Goal: Book appointment/travel/reservation

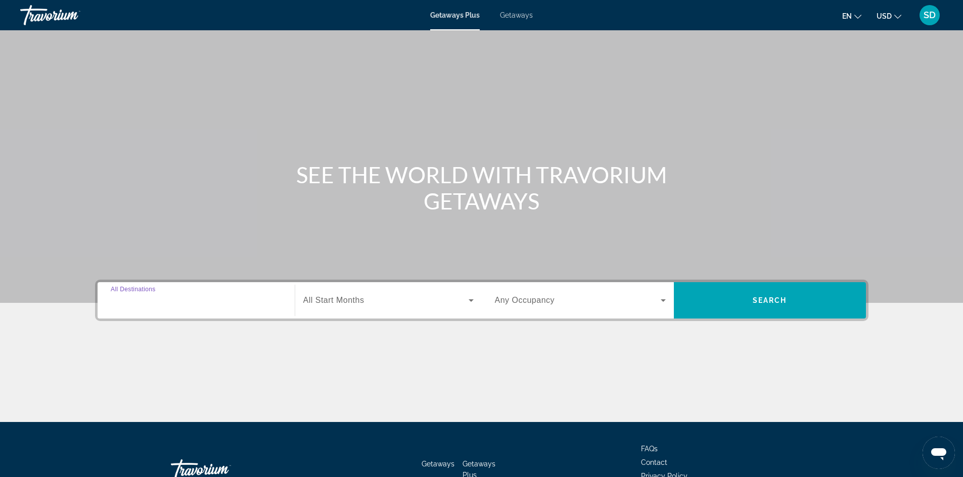
click at [221, 296] on input "Destination All Destinations" at bounding box center [196, 301] width 171 height 12
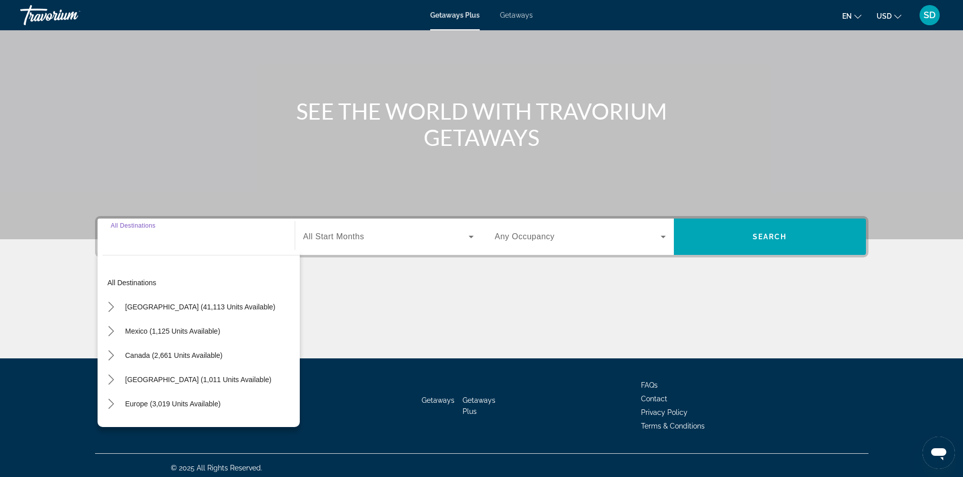
scroll to position [69, 0]
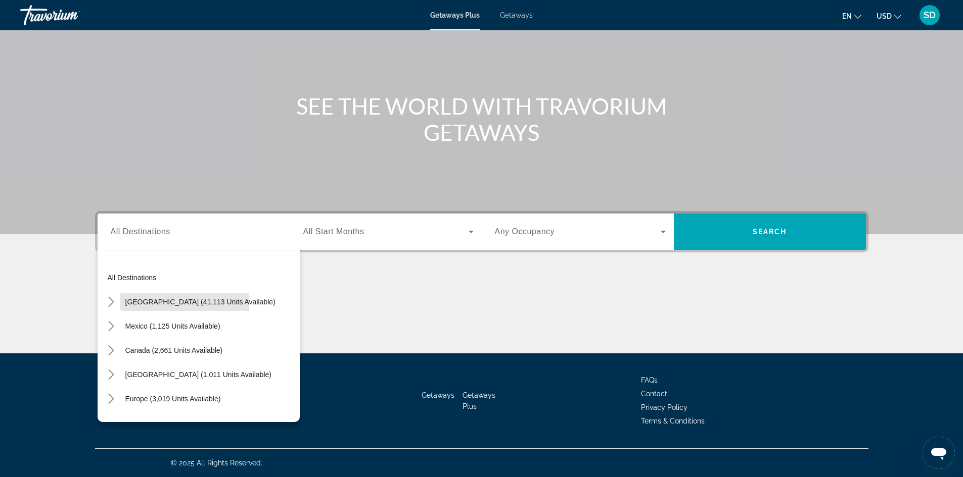
click at [127, 304] on span "[GEOGRAPHIC_DATA] (41,113 units available)" at bounding box center [200, 302] width 150 height 8
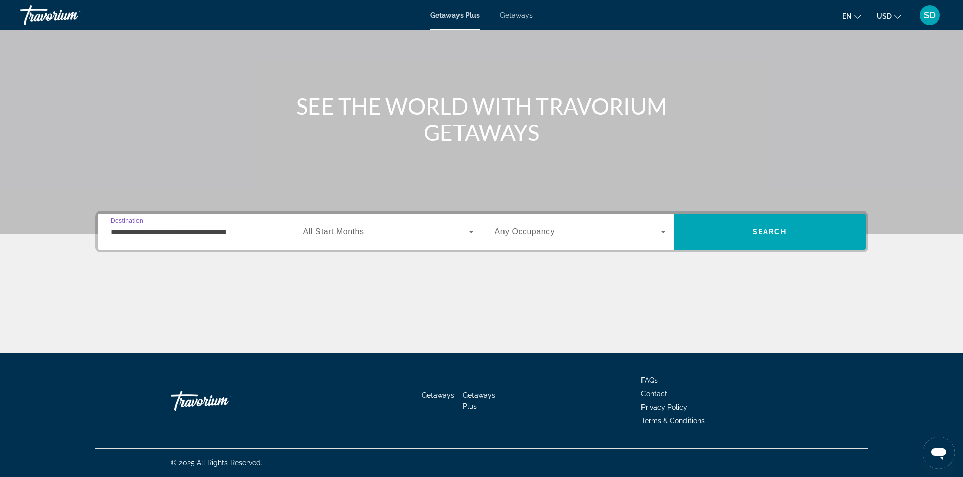
click at [200, 229] on input "**********" at bounding box center [196, 232] width 171 height 12
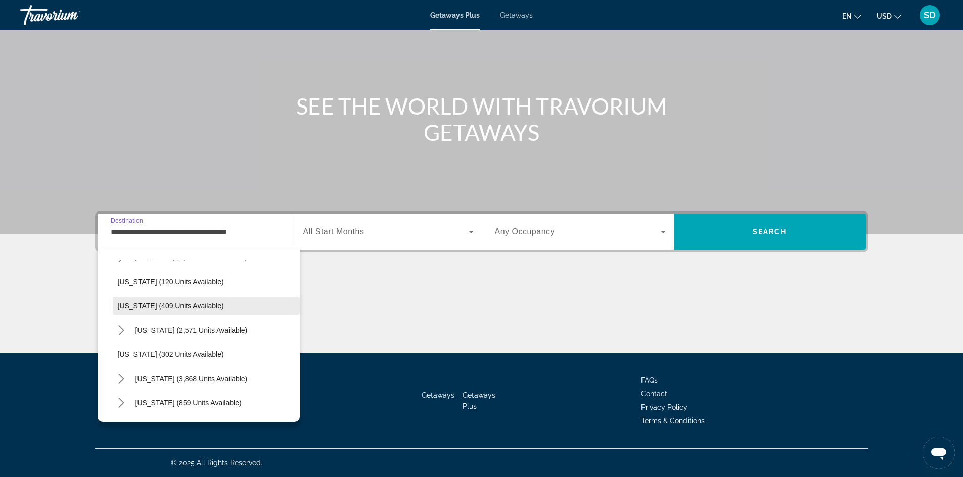
scroll to position [455, 0]
click at [176, 308] on span "[US_STATE] (2,571 units available)" at bounding box center [191, 308] width 112 height 8
type input "**********"
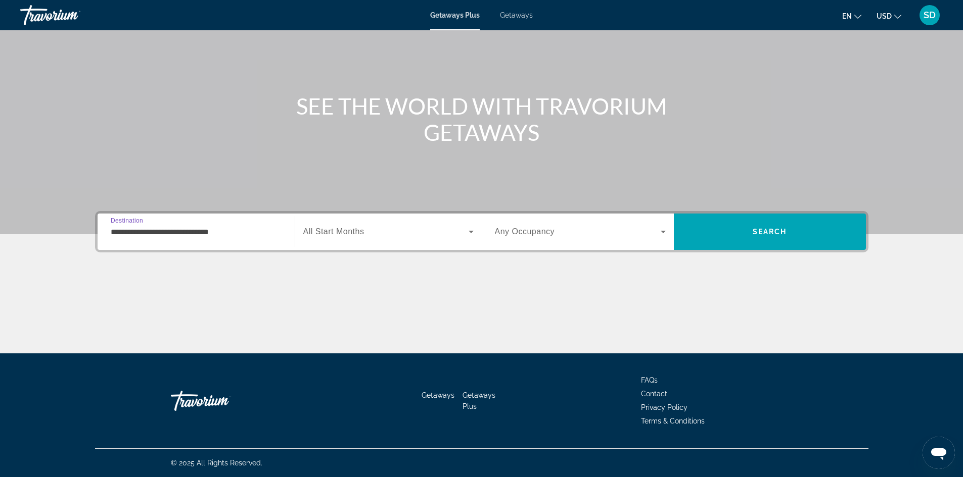
click at [556, 222] on div "Search widget" at bounding box center [580, 232] width 171 height 28
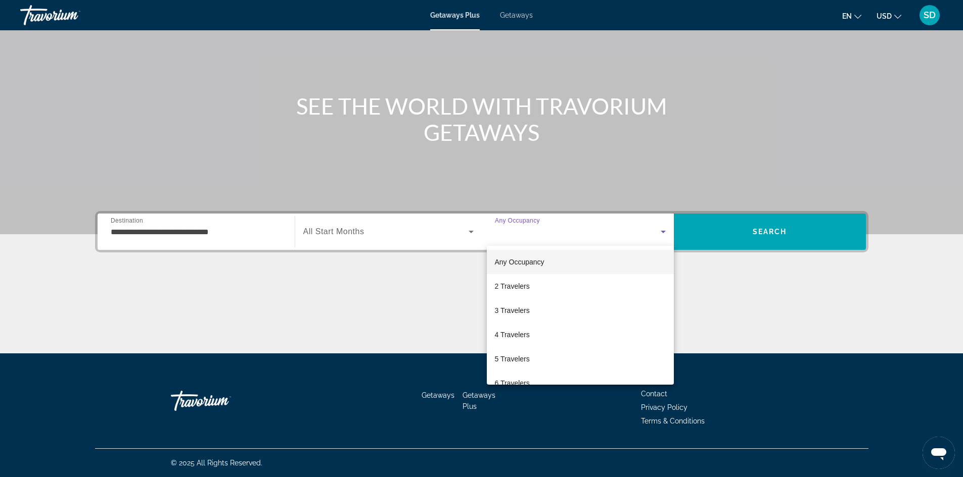
click at [362, 229] on div at bounding box center [481, 238] width 963 height 477
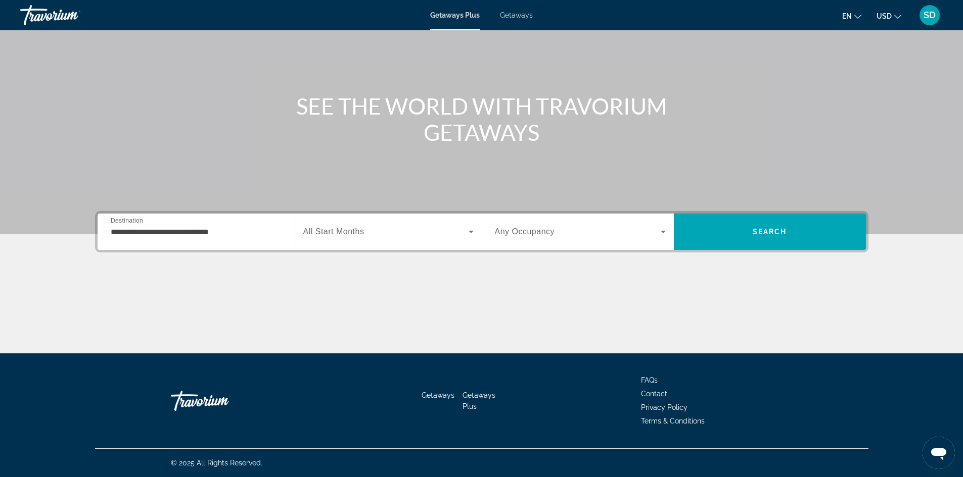
click at [378, 232] on span "Search widget" at bounding box center [385, 232] width 165 height 12
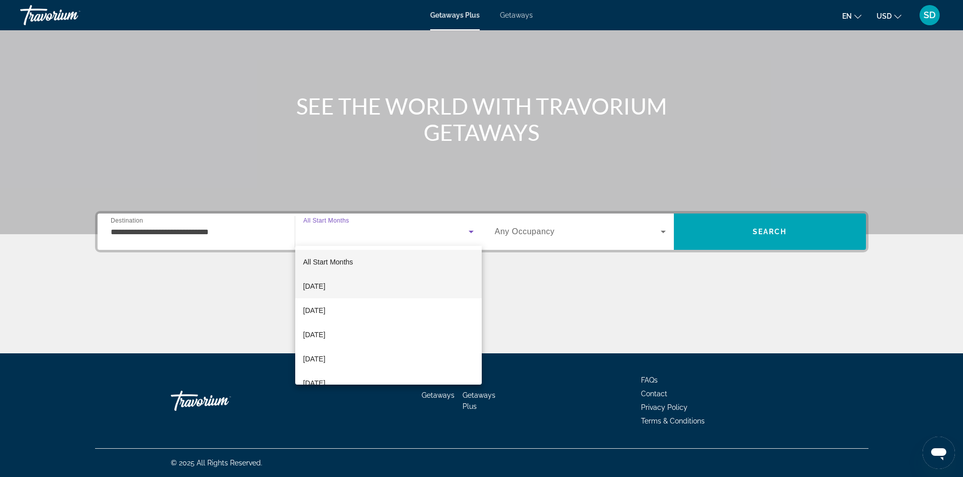
click at [359, 288] on mat-option "[DATE]" at bounding box center [388, 286] width 186 height 24
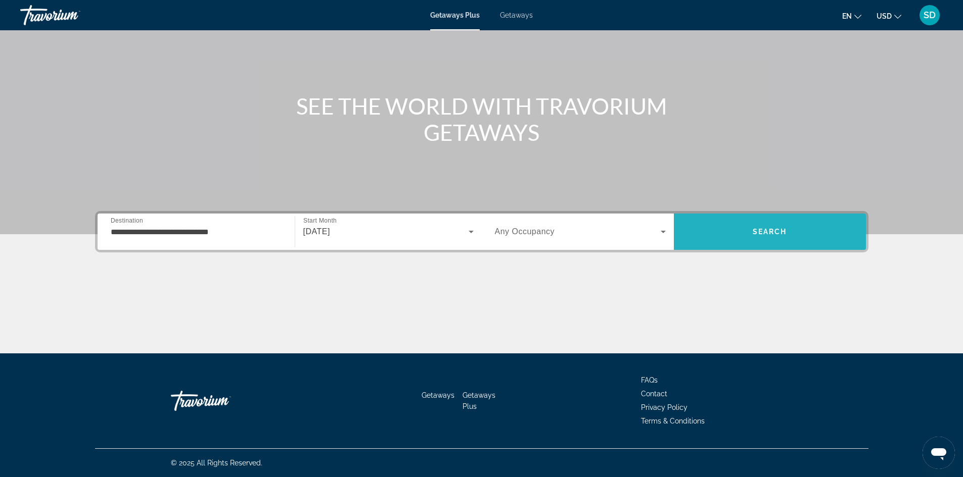
click at [758, 224] on span "Search" at bounding box center [770, 232] width 192 height 24
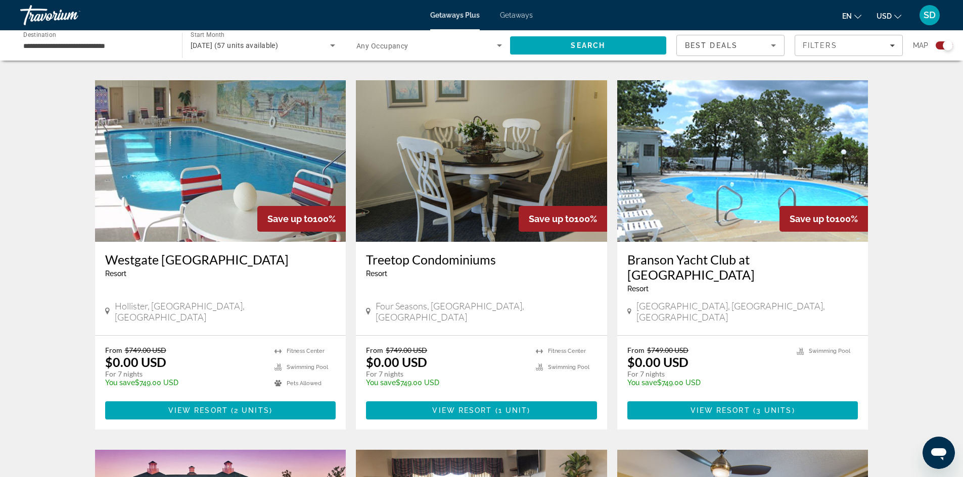
scroll to position [707, 0]
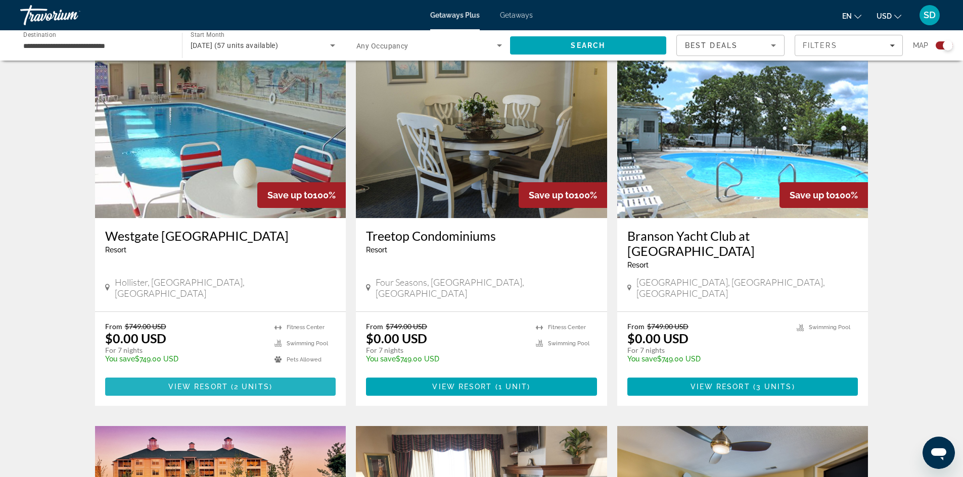
click at [213, 383] on span "View Resort" at bounding box center [198, 387] width 60 height 8
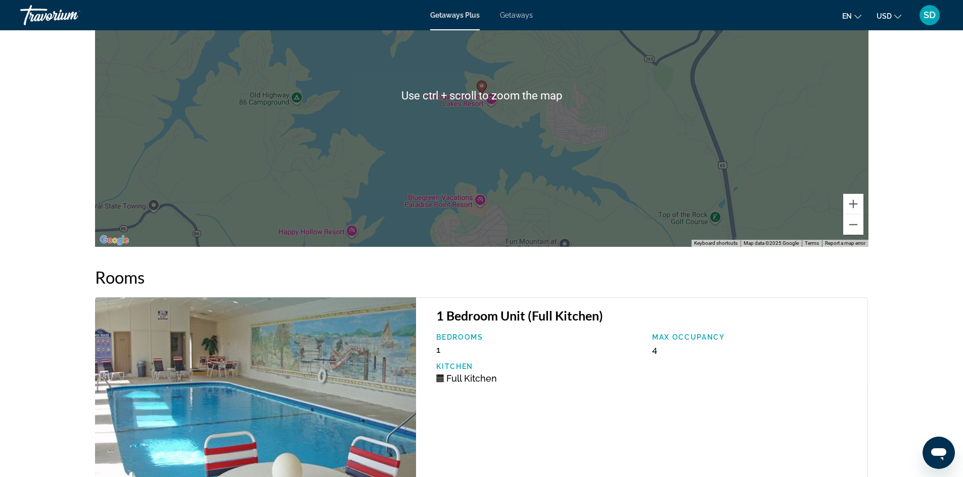
scroll to position [1415, 0]
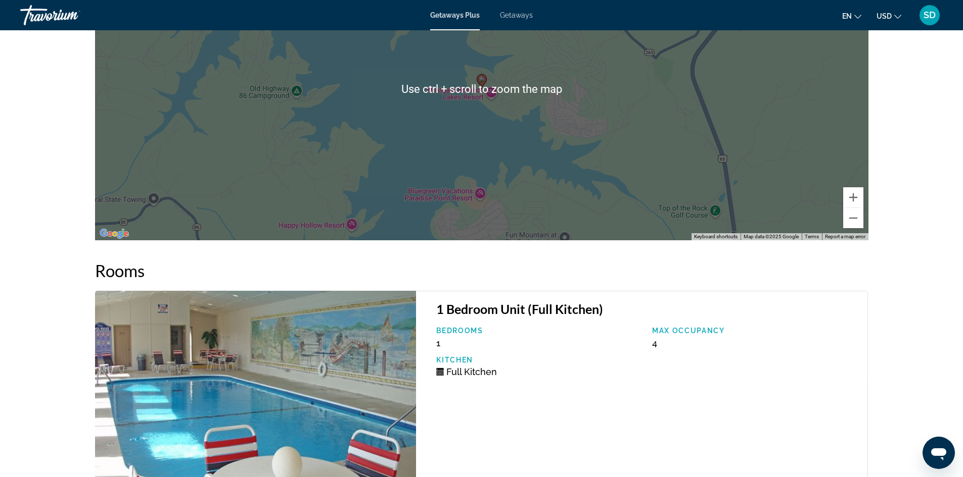
click at [630, 274] on h2 "Rooms" at bounding box center [481, 271] width 773 height 20
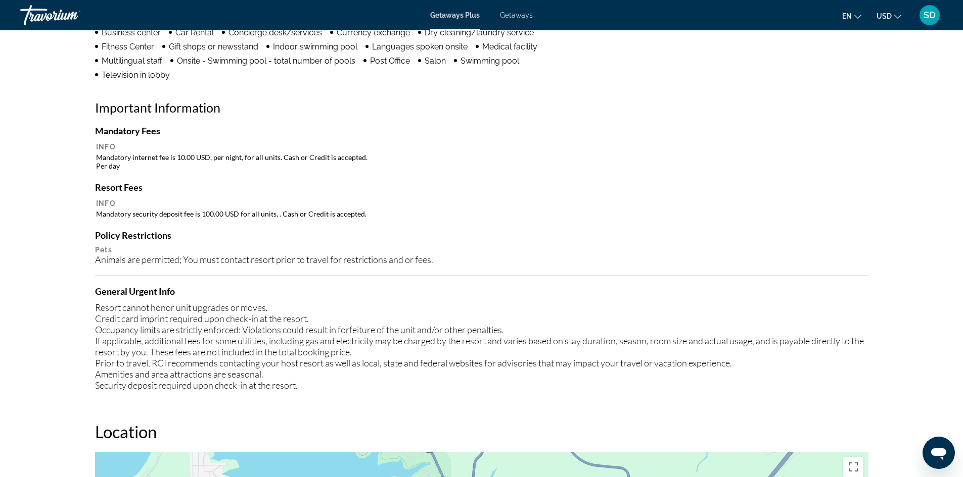
scroll to position [808, 0]
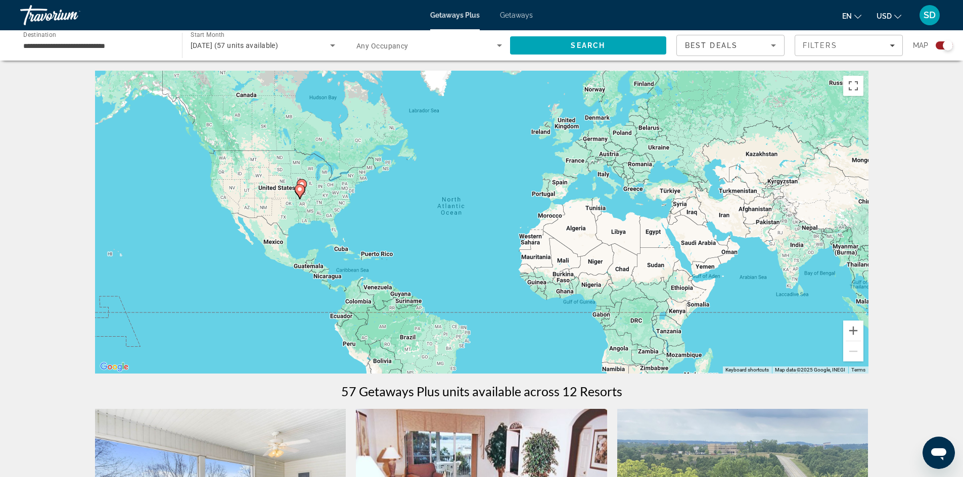
click at [298, 191] on image "Main content" at bounding box center [300, 189] width 6 height 6
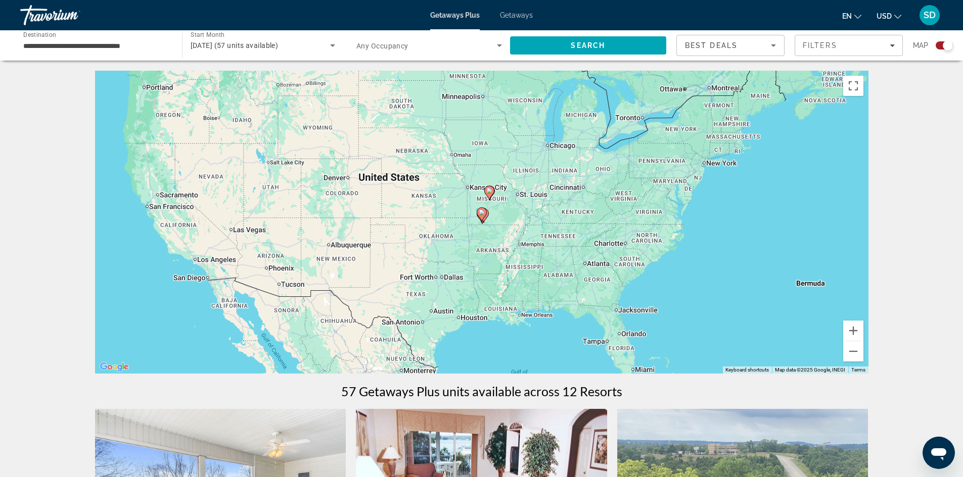
click at [482, 213] on image "Main content" at bounding box center [482, 213] width 6 height 6
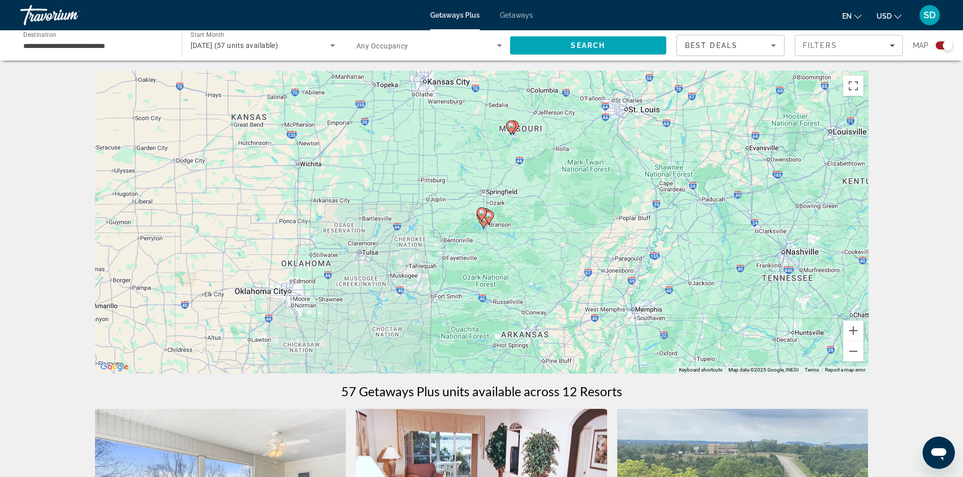
click at [515, 123] on gmp-advanced-marker "Main content" at bounding box center [511, 127] width 10 height 15
type input "**********"
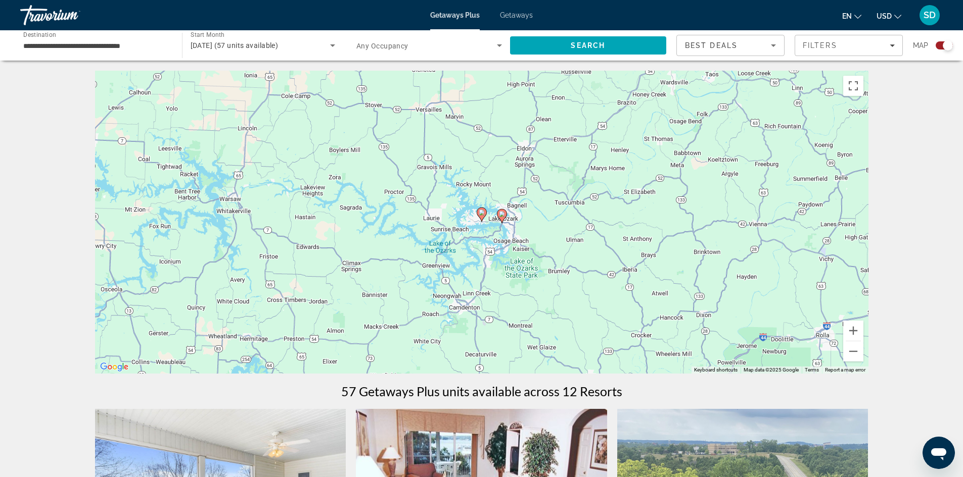
click at [498, 210] on gmp-advanced-marker "Main content" at bounding box center [502, 216] width 10 height 15
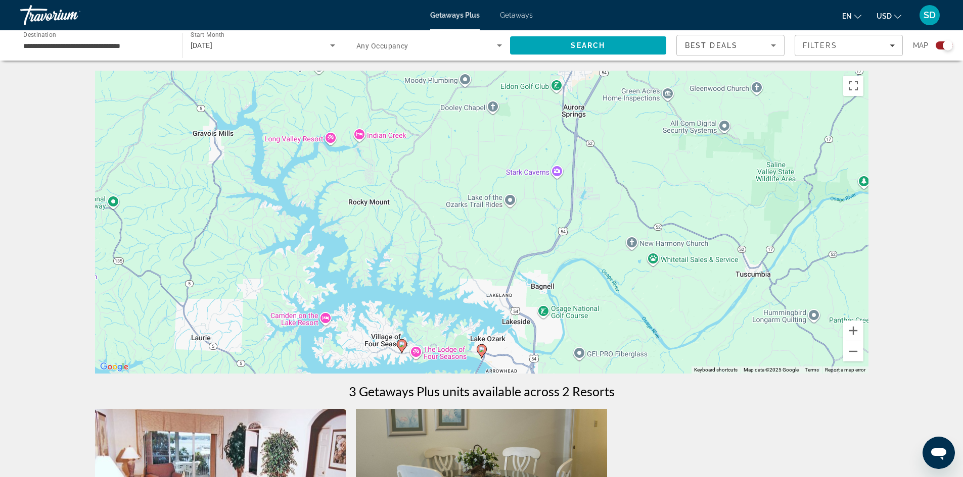
click at [481, 348] on image "Main content" at bounding box center [482, 350] width 6 height 6
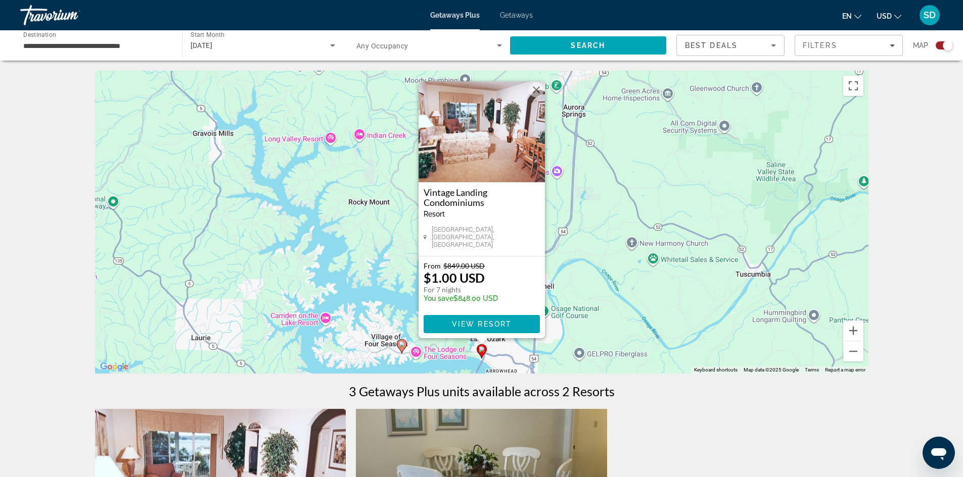
click at [462, 150] on img "Main content" at bounding box center [481, 131] width 126 height 101
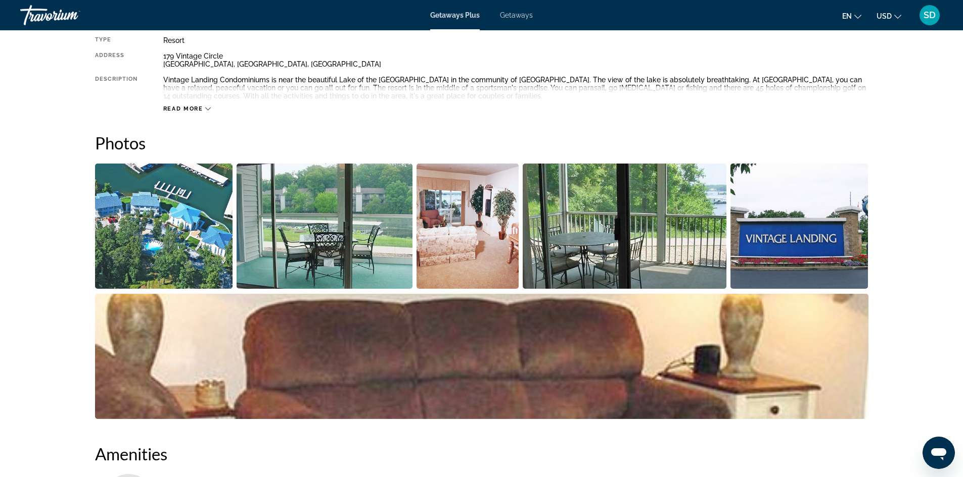
scroll to position [354, 0]
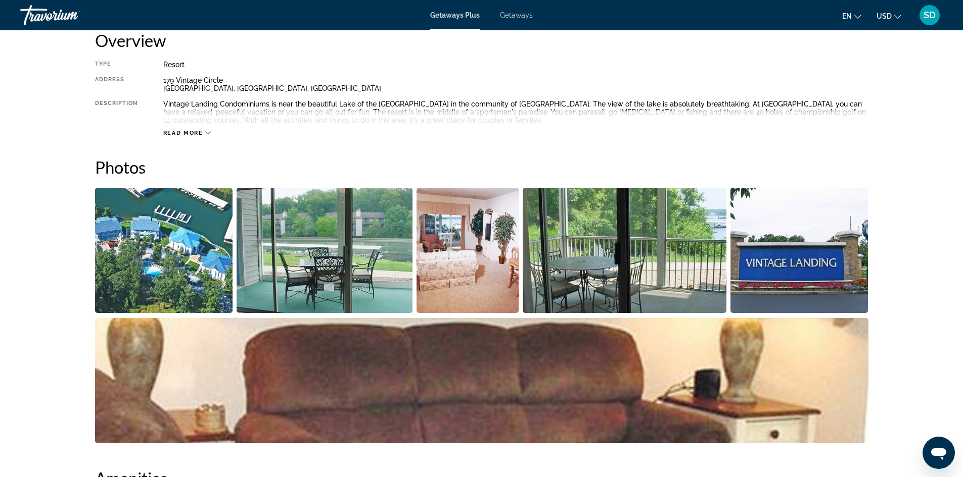
click at [188, 134] on span "Read more" at bounding box center [183, 133] width 40 height 7
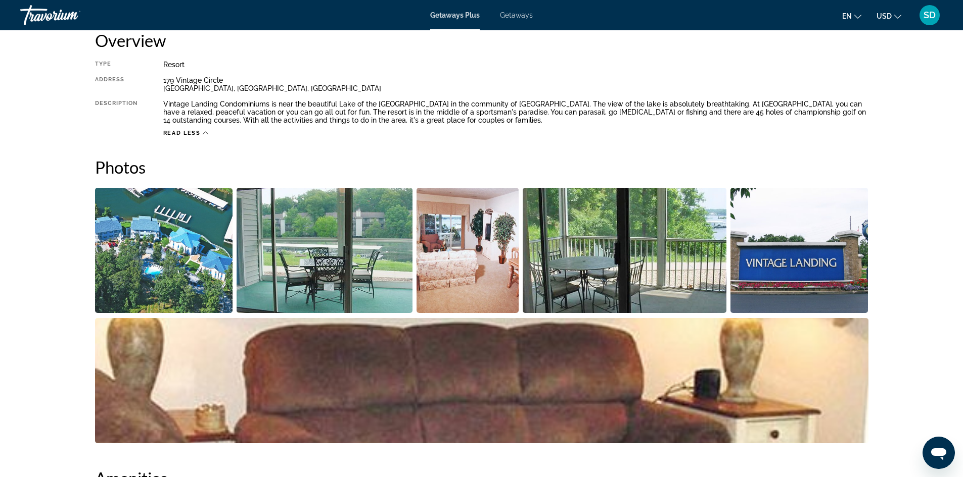
click at [189, 245] on img "Open full-screen image slider" at bounding box center [164, 250] width 138 height 125
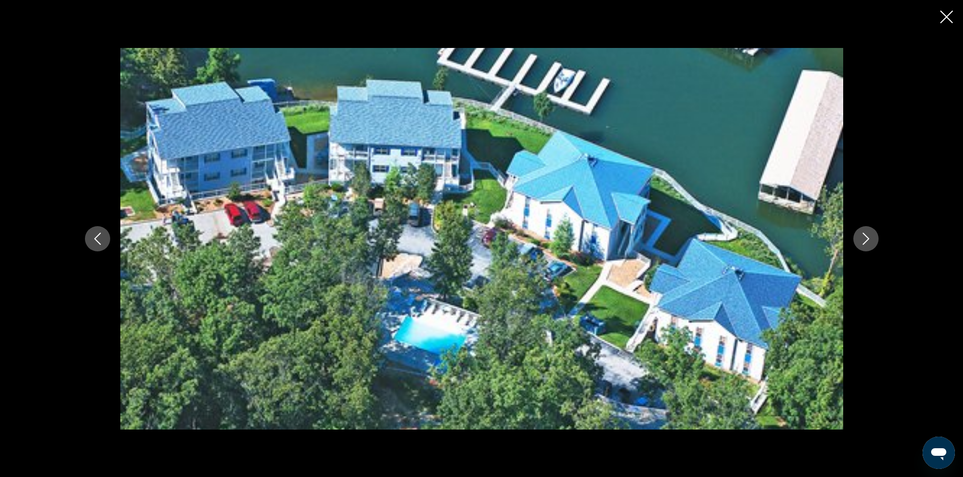
click at [867, 233] on icon "Next image" at bounding box center [865, 239] width 12 height 12
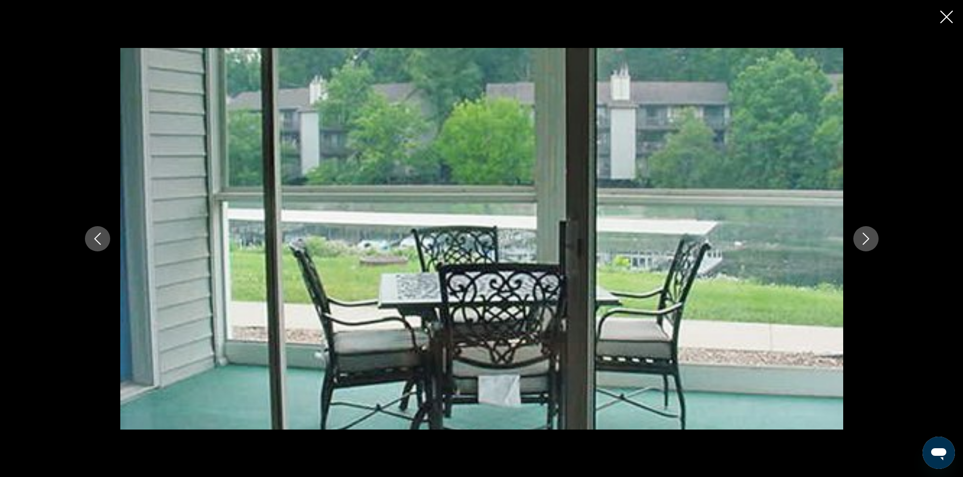
click at [859, 227] on button "Next image" at bounding box center [865, 238] width 25 height 25
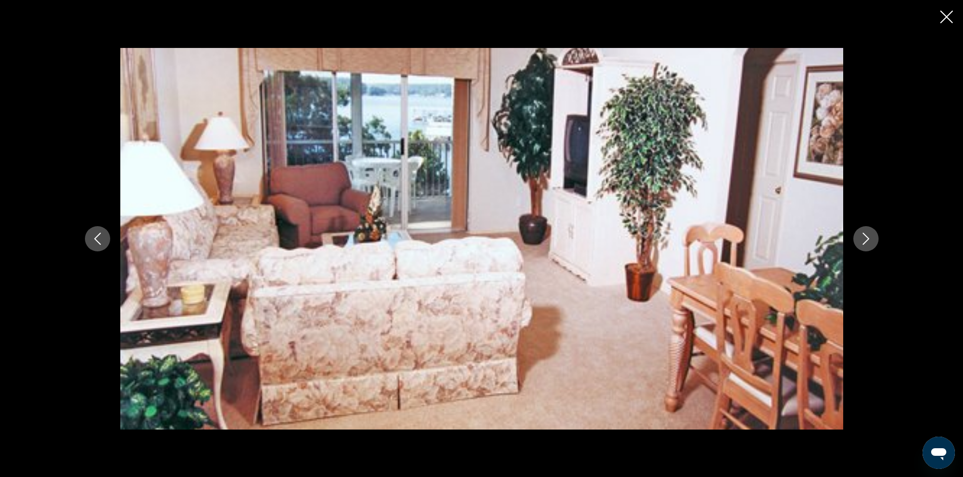
click at [854, 234] on button "Next image" at bounding box center [865, 238] width 25 height 25
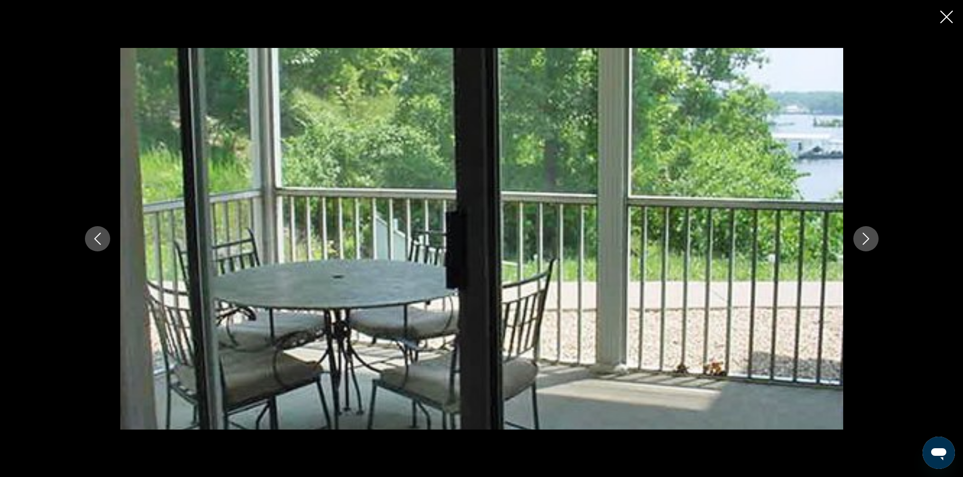
click at [852, 231] on div "prev next" at bounding box center [482, 239] width 814 height 382
click at [870, 238] on icon "Next image" at bounding box center [865, 239] width 12 height 12
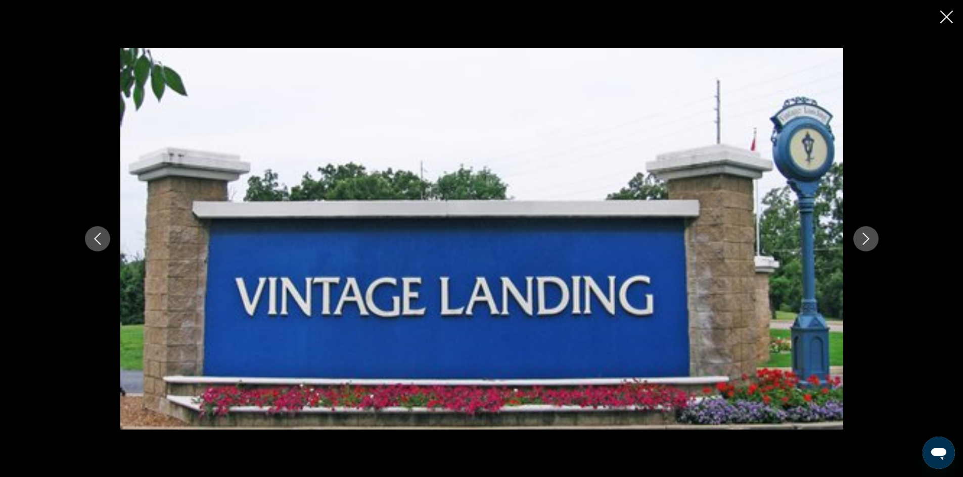
click at [865, 240] on icon "Next image" at bounding box center [865, 239] width 12 height 12
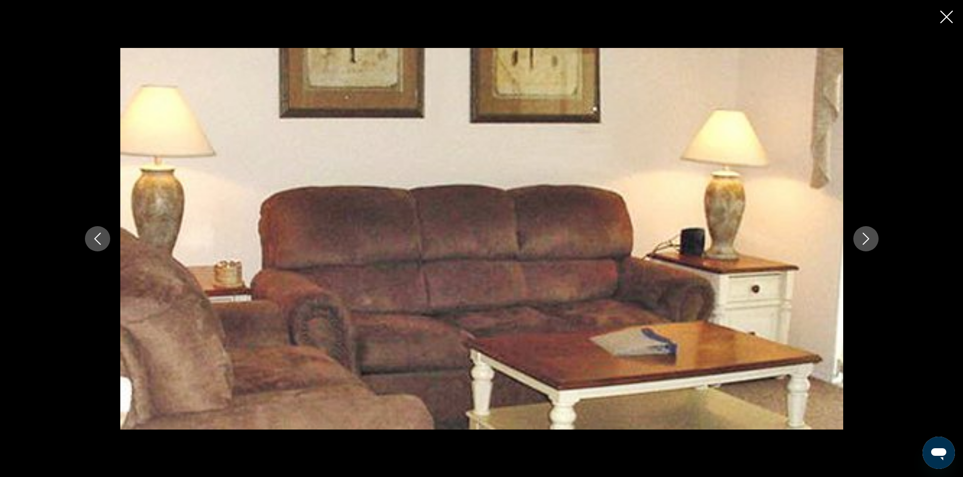
click at [863, 237] on icon "Next image" at bounding box center [865, 239] width 12 height 12
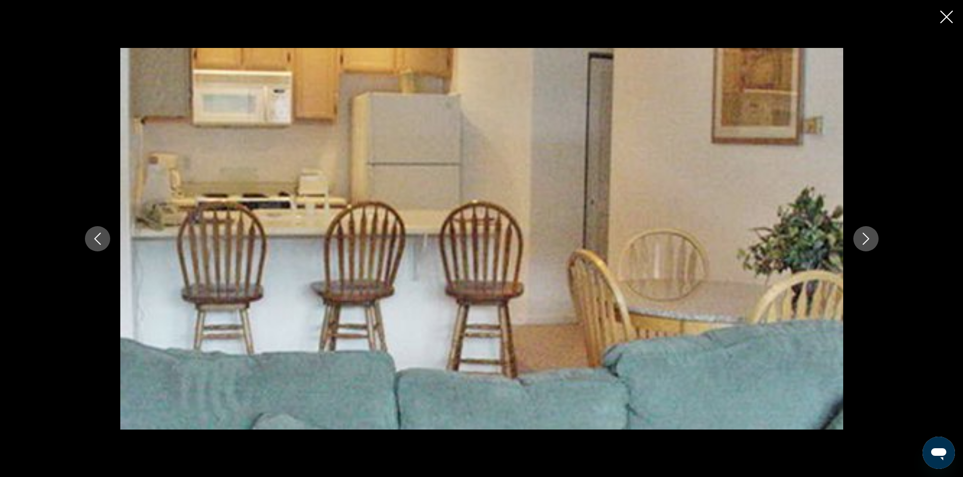
click at [863, 237] on icon "Next image" at bounding box center [865, 239] width 12 height 12
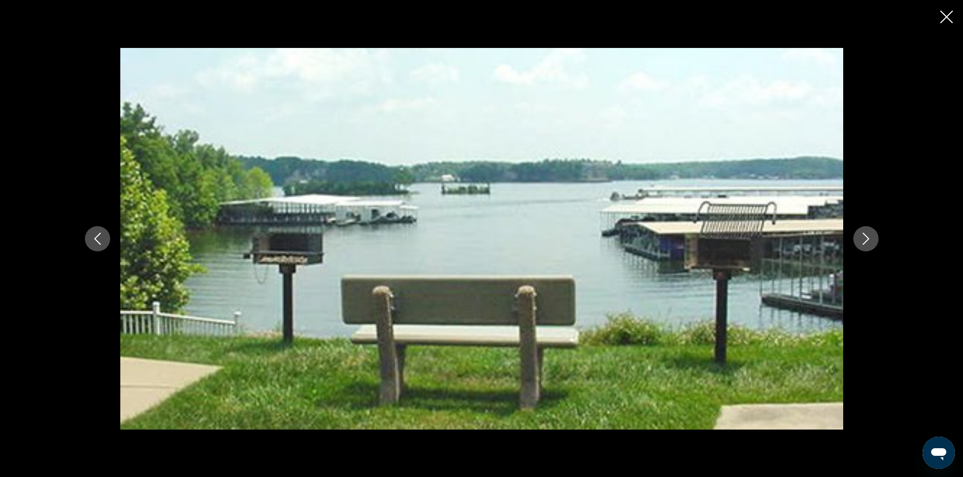
click at [862, 236] on icon "Next image" at bounding box center [865, 239] width 12 height 12
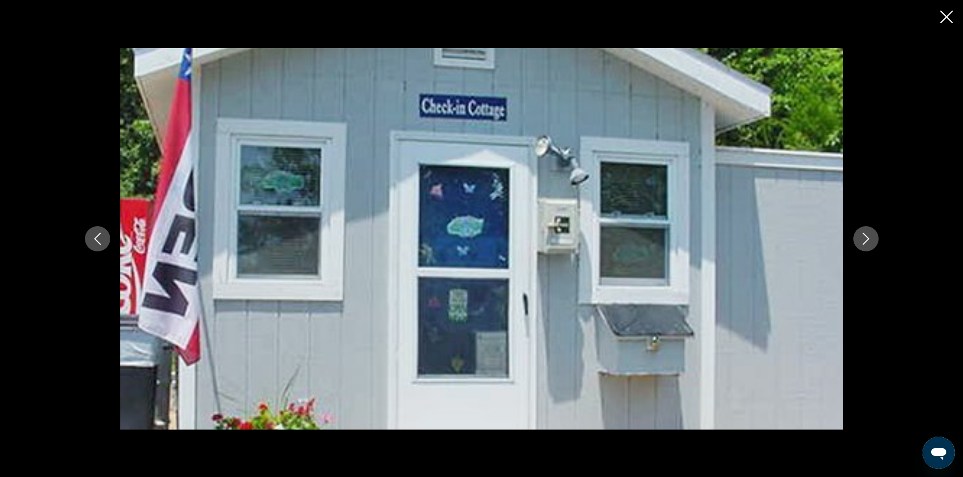
click at [862, 236] on icon "Next image" at bounding box center [865, 239] width 12 height 12
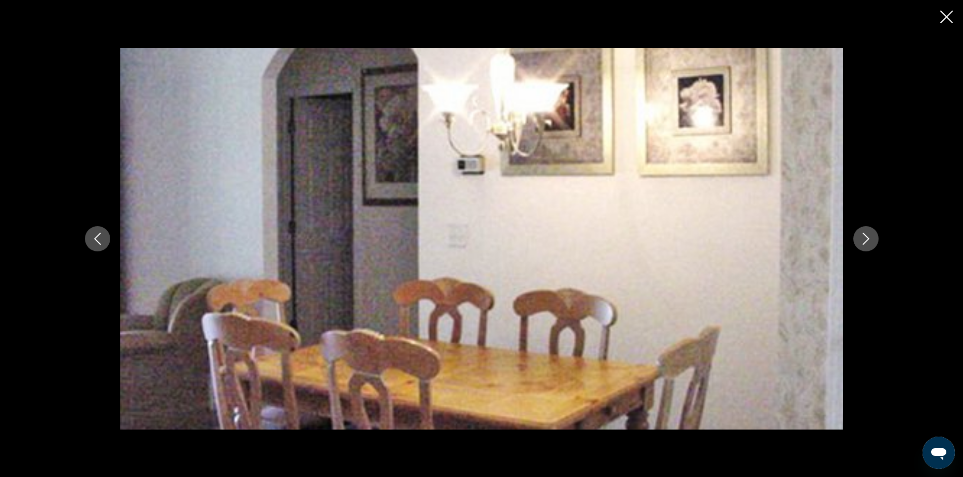
click at [862, 237] on icon "Next image" at bounding box center [865, 239] width 12 height 12
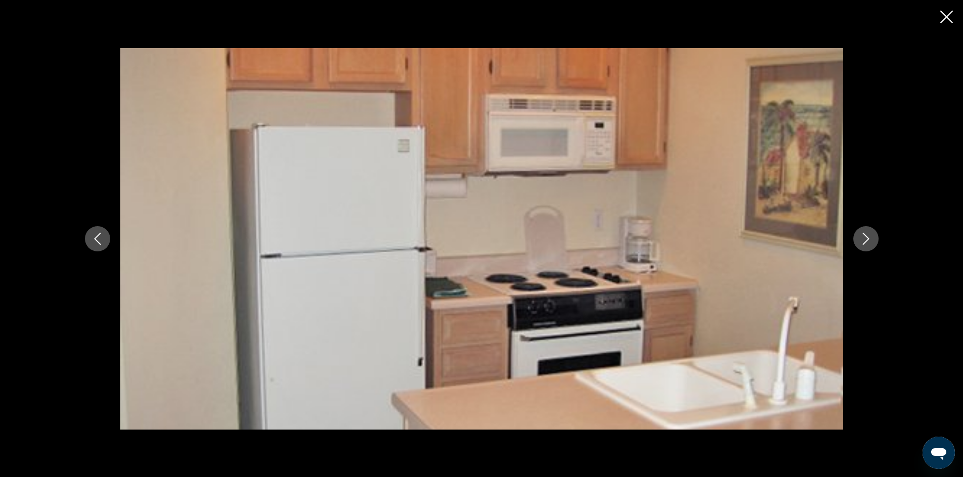
click at [862, 237] on icon "Next image" at bounding box center [865, 239] width 12 height 12
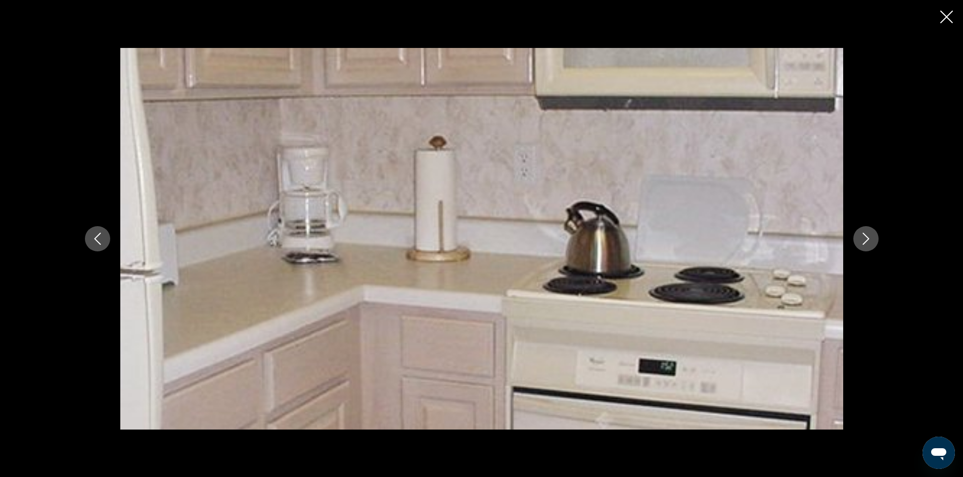
click at [862, 237] on icon "Next image" at bounding box center [865, 239] width 12 height 12
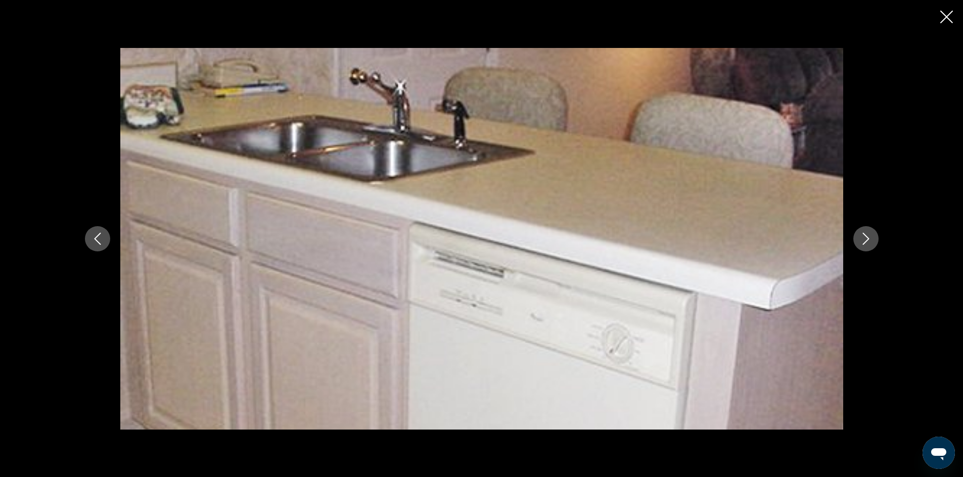
click at [862, 236] on icon "Next image" at bounding box center [865, 239] width 12 height 12
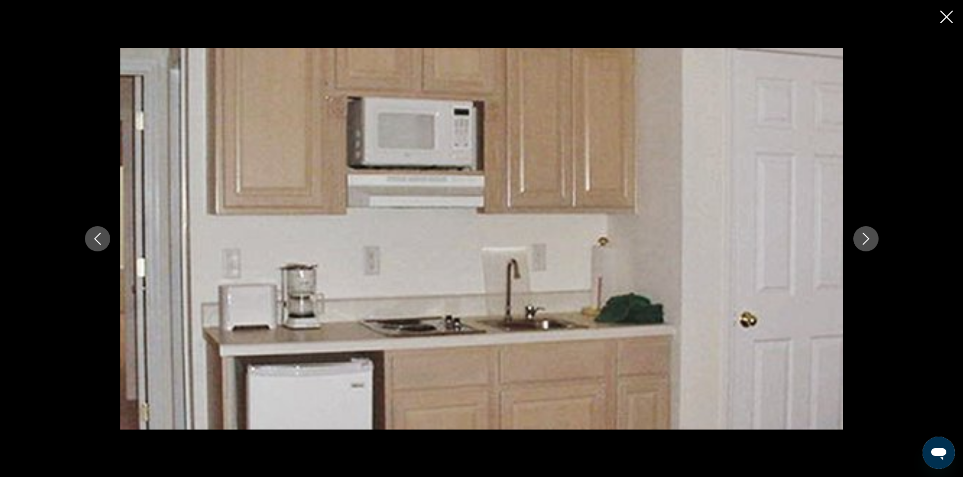
click at [944, 12] on icon "Close slideshow" at bounding box center [946, 17] width 13 height 13
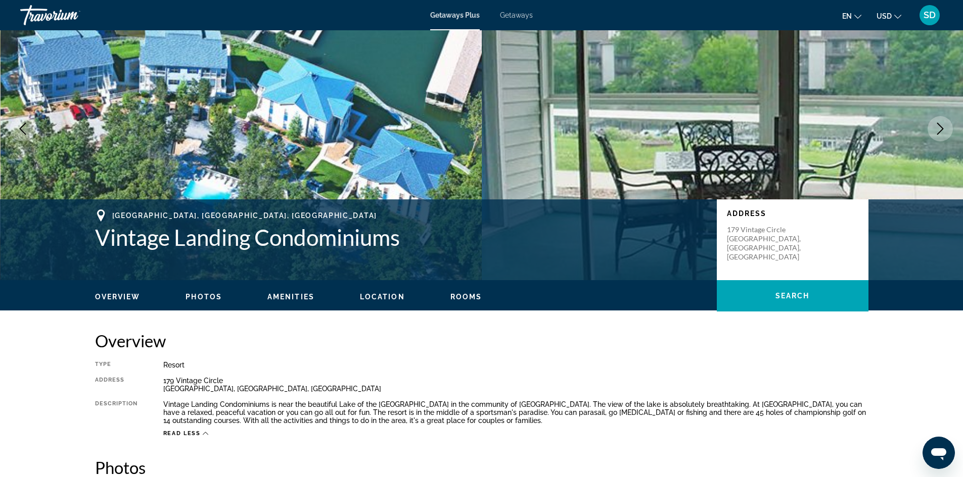
scroll to position [51, 0]
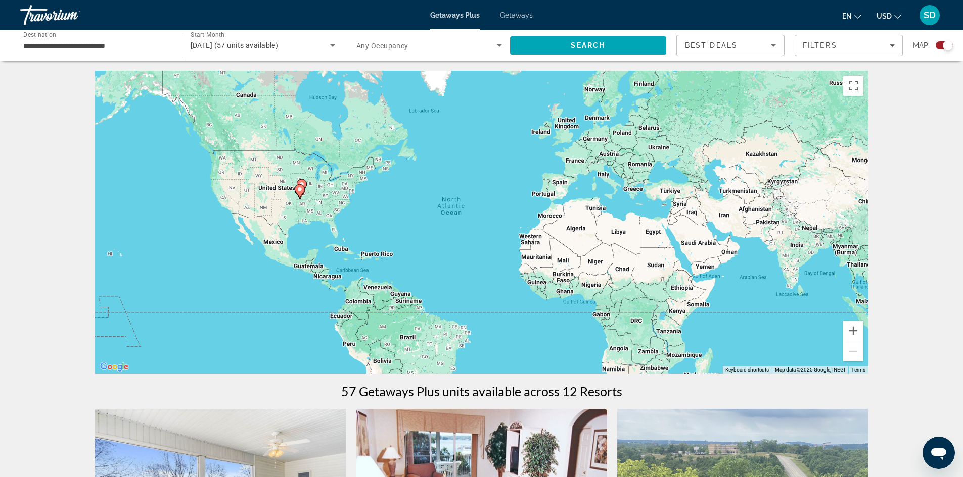
click at [303, 183] on image "Main content" at bounding box center [302, 184] width 6 height 6
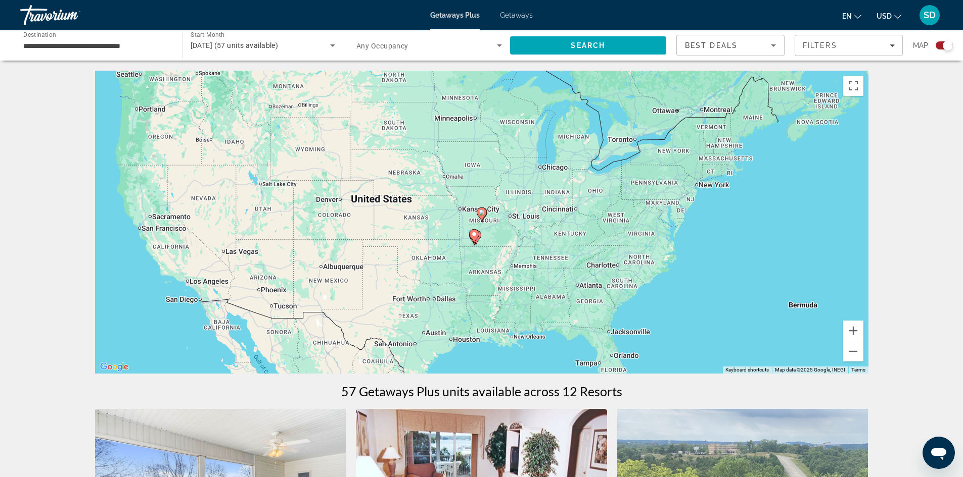
click at [484, 214] on image "Main content" at bounding box center [482, 213] width 6 height 6
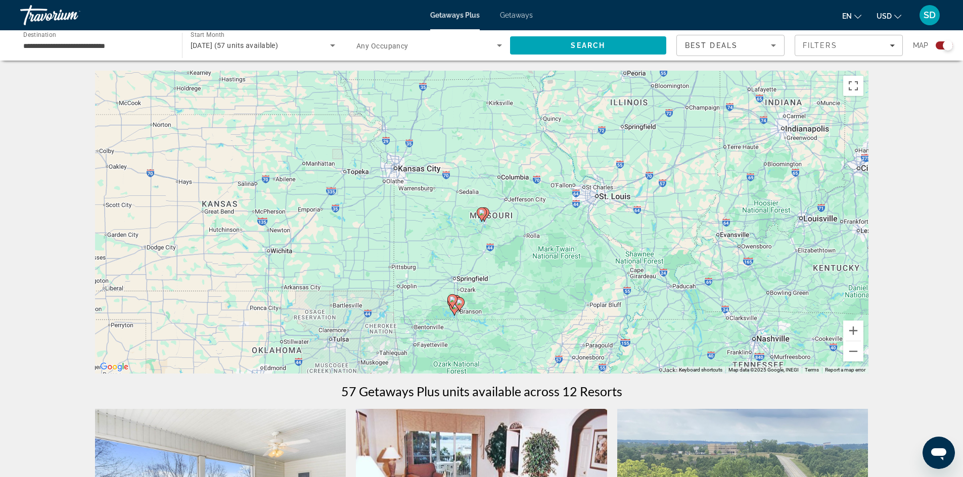
click at [483, 211] on image "Main content" at bounding box center [482, 213] width 6 height 6
type input "**********"
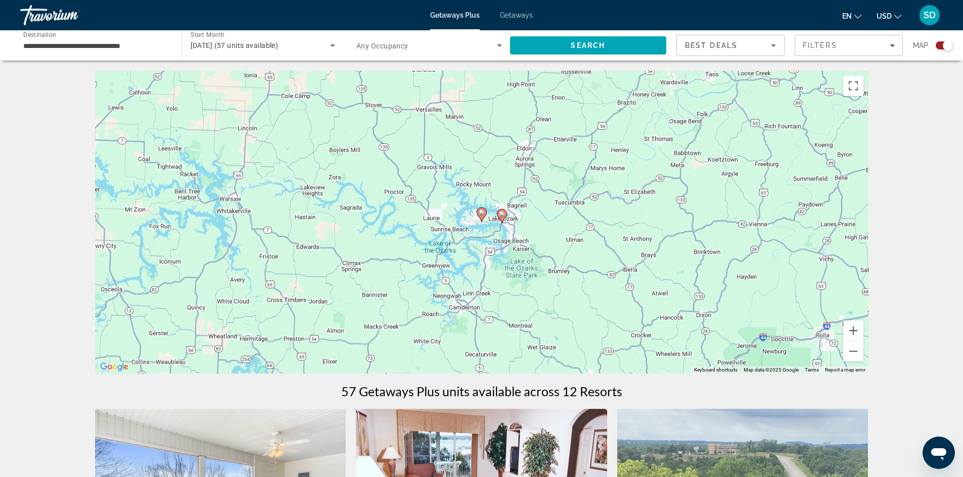
click at [481, 213] on image "Main content" at bounding box center [482, 213] width 6 height 6
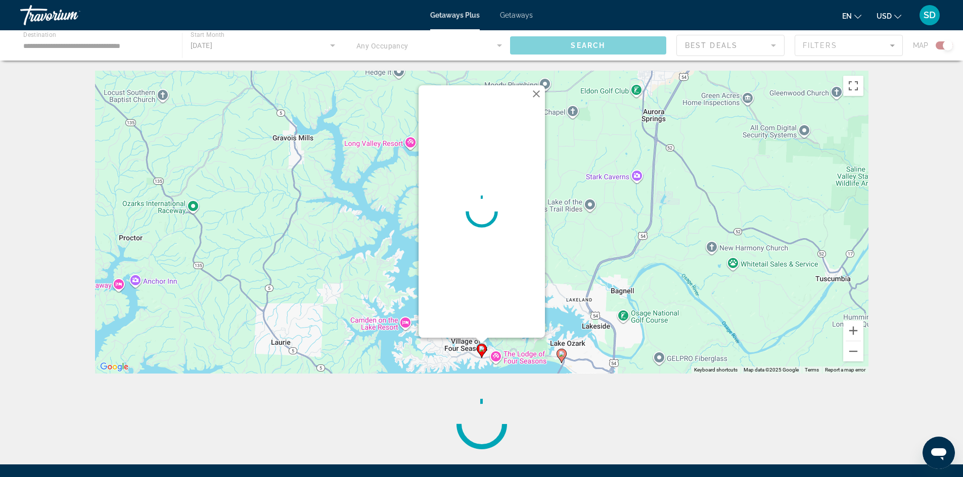
click at [536, 93] on button "Close" at bounding box center [536, 93] width 15 height 15
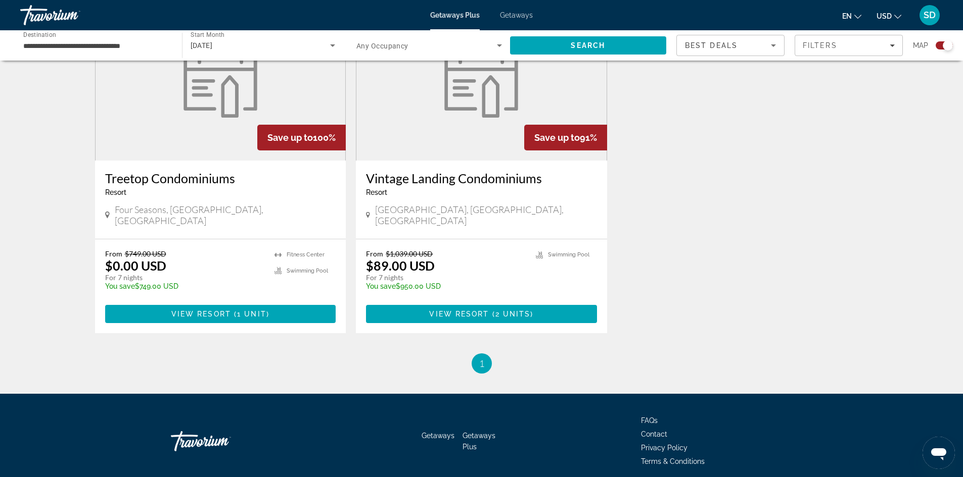
scroll to position [440, 0]
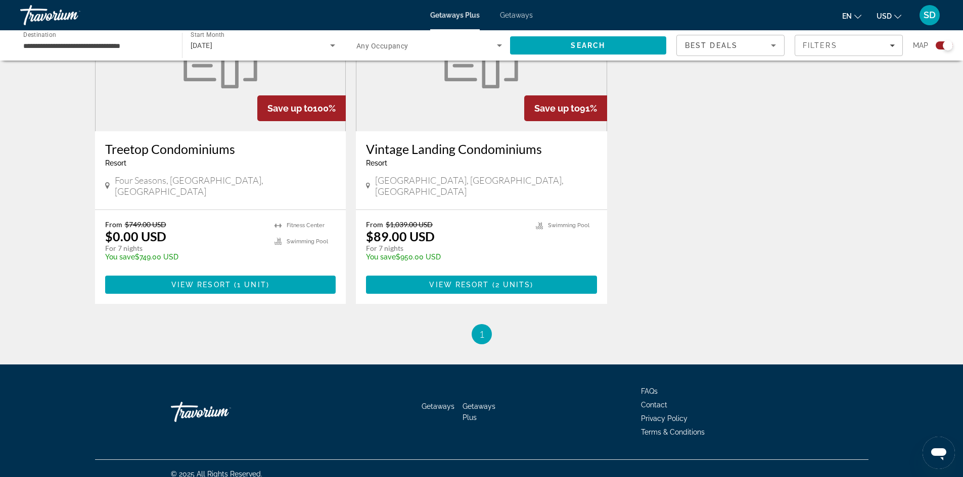
click at [173, 146] on h3 "Treetop Condominiums" at bounding box center [220, 148] width 231 height 15
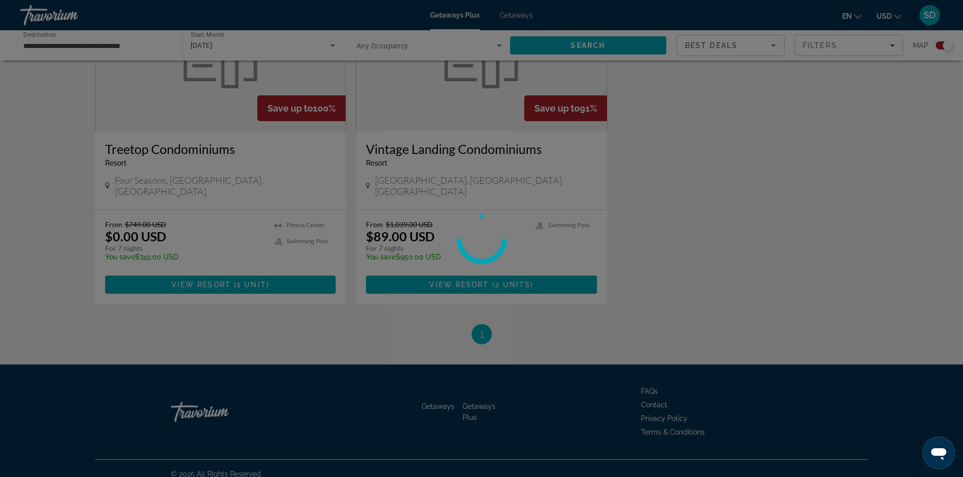
click at [236, 276] on div at bounding box center [481, 238] width 963 height 477
click at [253, 204] on div at bounding box center [481, 238] width 963 height 477
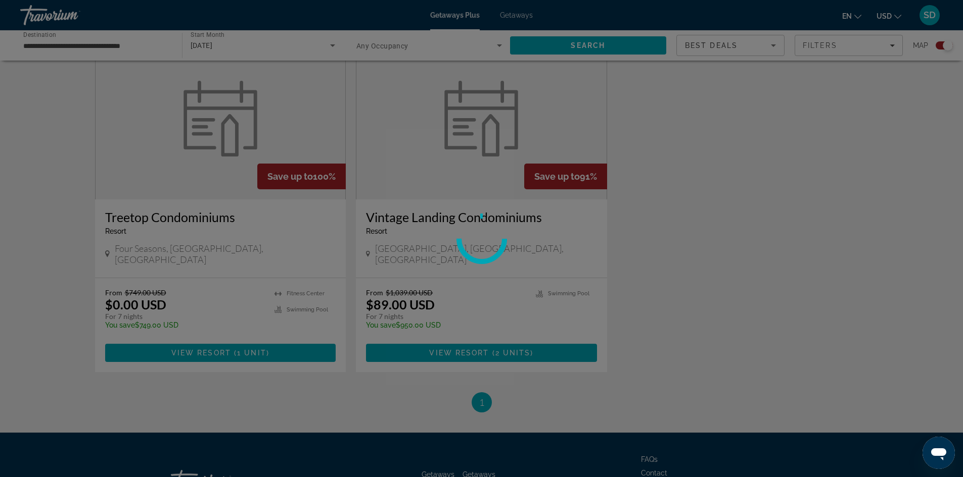
scroll to position [390, 0]
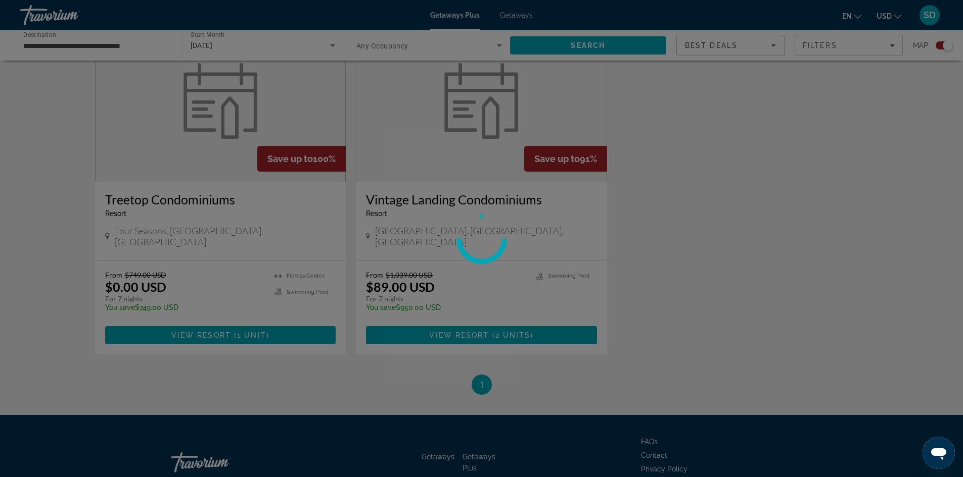
click at [244, 322] on div at bounding box center [481, 238] width 963 height 477
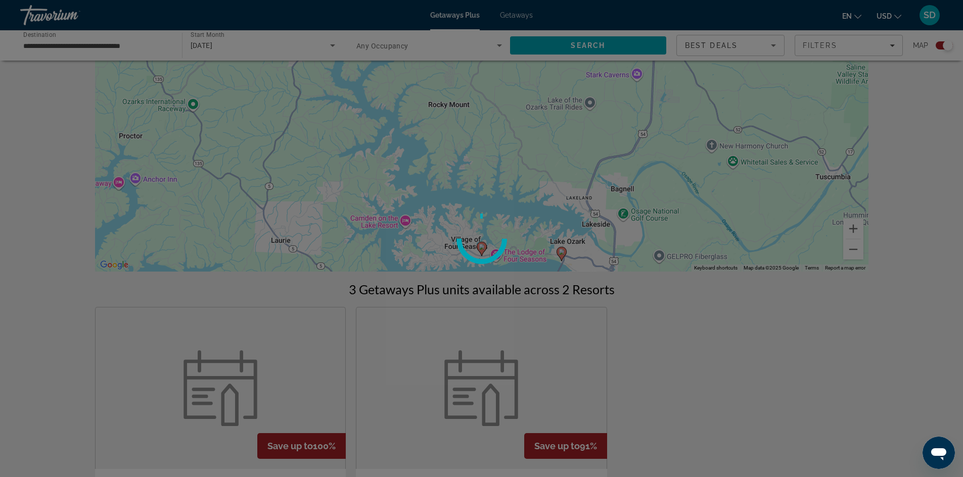
scroll to position [86, 0]
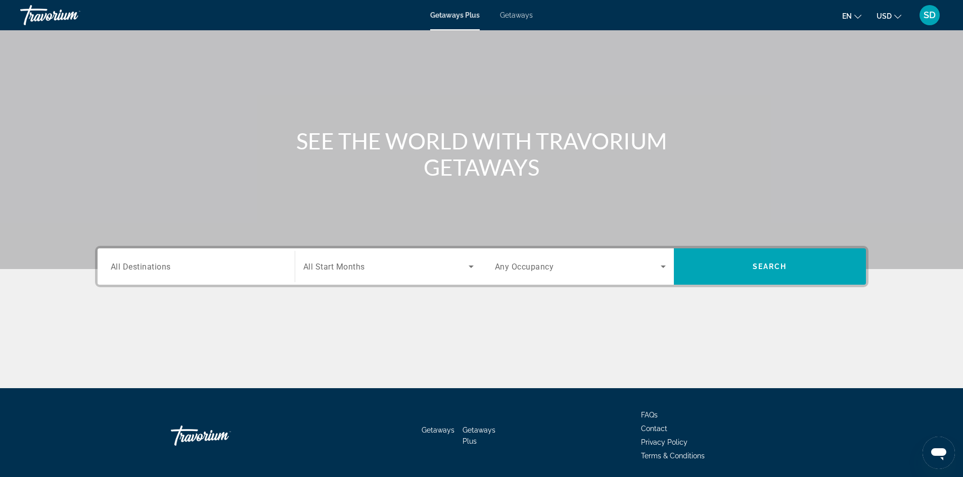
scroll to position [69, 0]
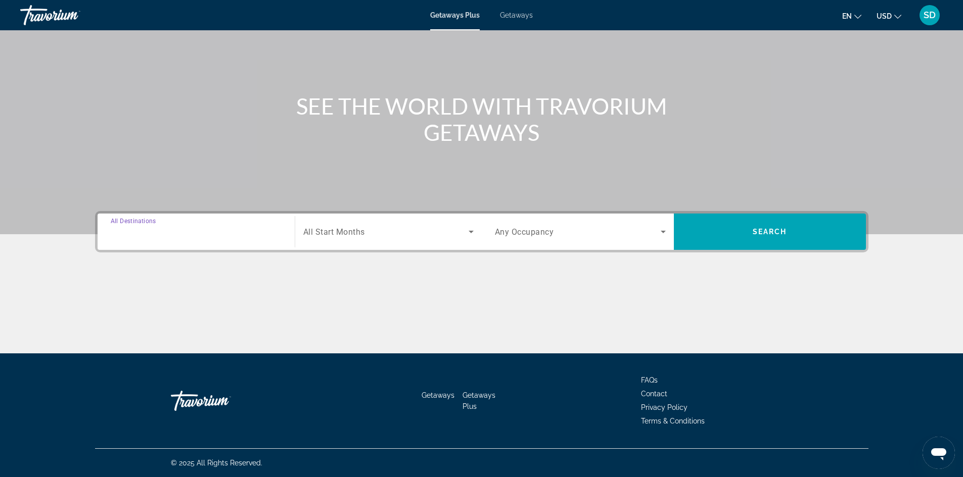
click at [222, 234] on input "Destination All Destinations" at bounding box center [196, 232] width 171 height 12
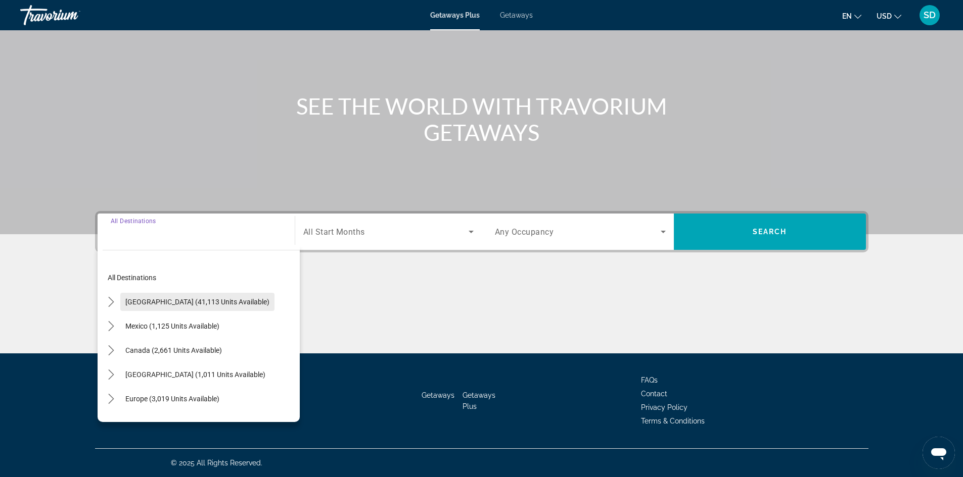
click at [193, 305] on span "[GEOGRAPHIC_DATA] (41,113 units available)" at bounding box center [197, 302] width 144 height 8
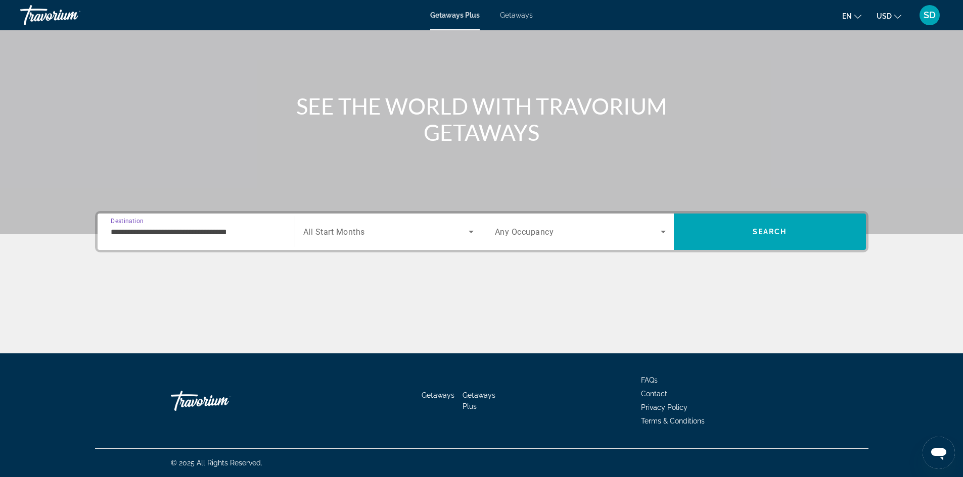
click at [259, 228] on input "**********" at bounding box center [196, 232] width 171 height 12
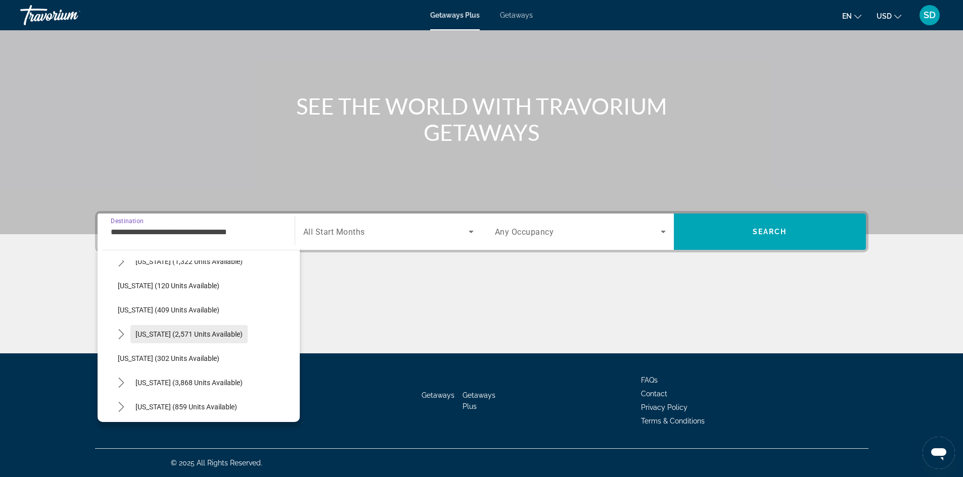
scroll to position [455, 0]
click at [117, 307] on icon "Toggle Missouri (2,571 units available) submenu" at bounding box center [121, 308] width 10 height 10
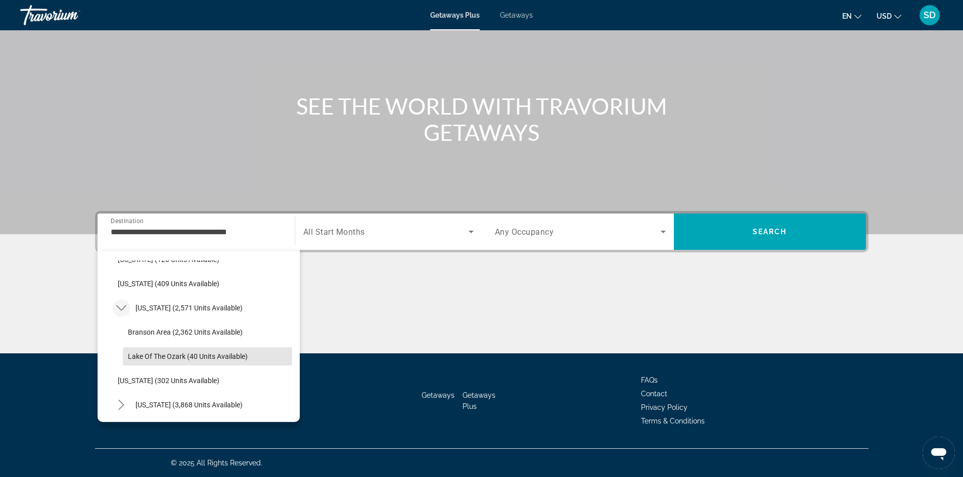
click at [178, 354] on span "Lake of the Ozark (40 units available)" at bounding box center [188, 357] width 120 height 8
type input "**********"
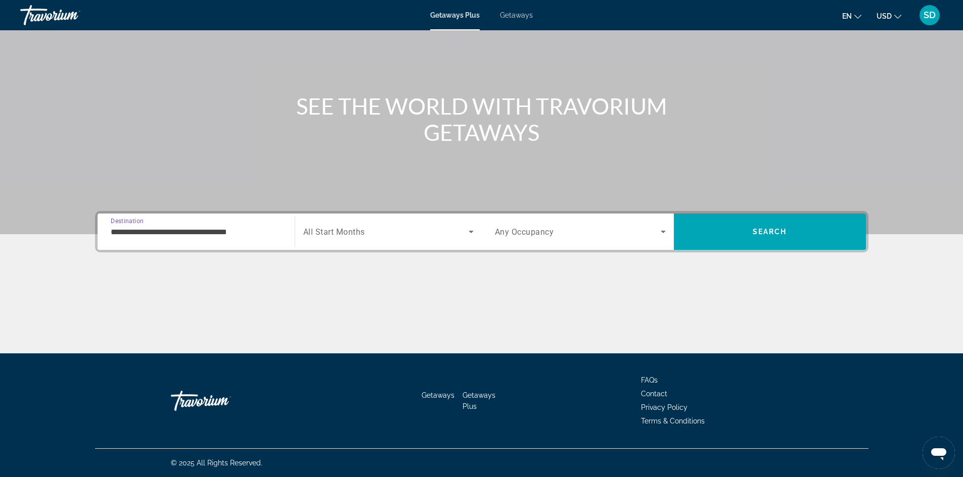
click at [434, 238] on div "Search widget" at bounding box center [388, 232] width 170 height 28
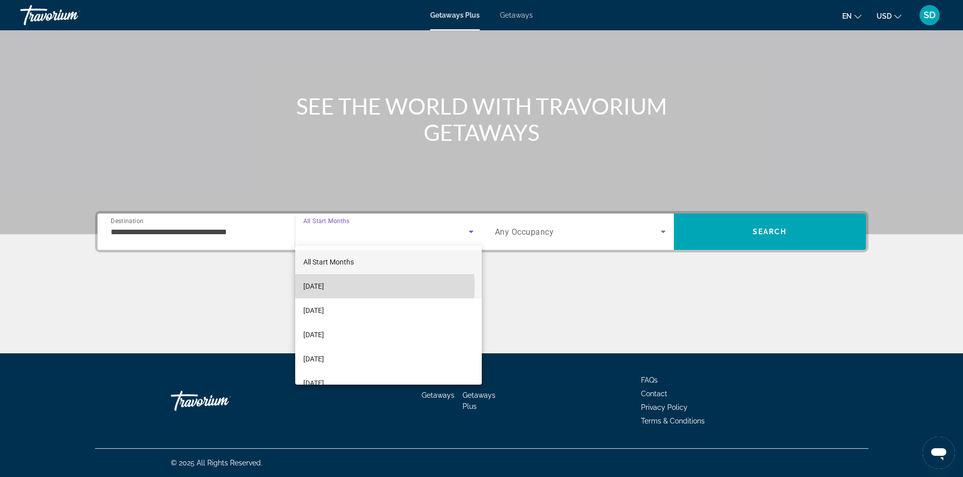
click at [356, 286] on mat-option "[DATE]" at bounding box center [388, 286] width 186 height 24
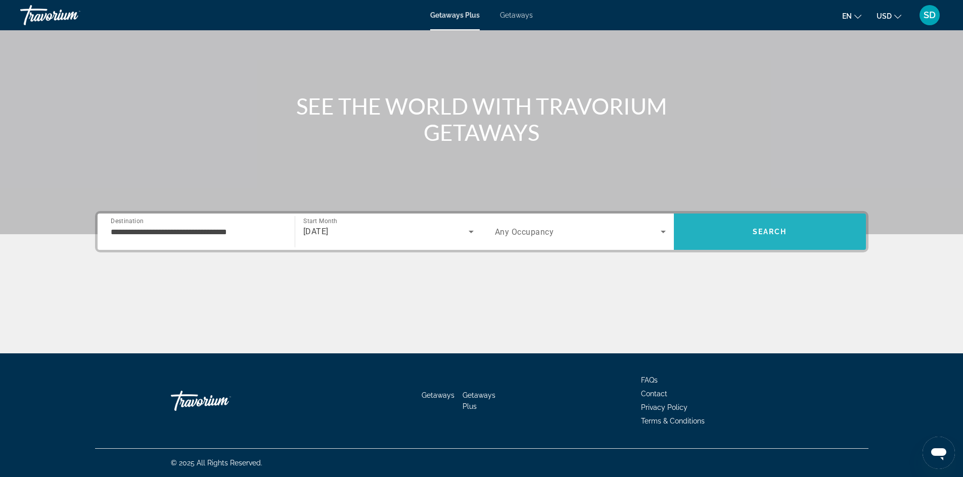
click at [755, 232] on span "Search" at bounding box center [769, 232] width 34 height 8
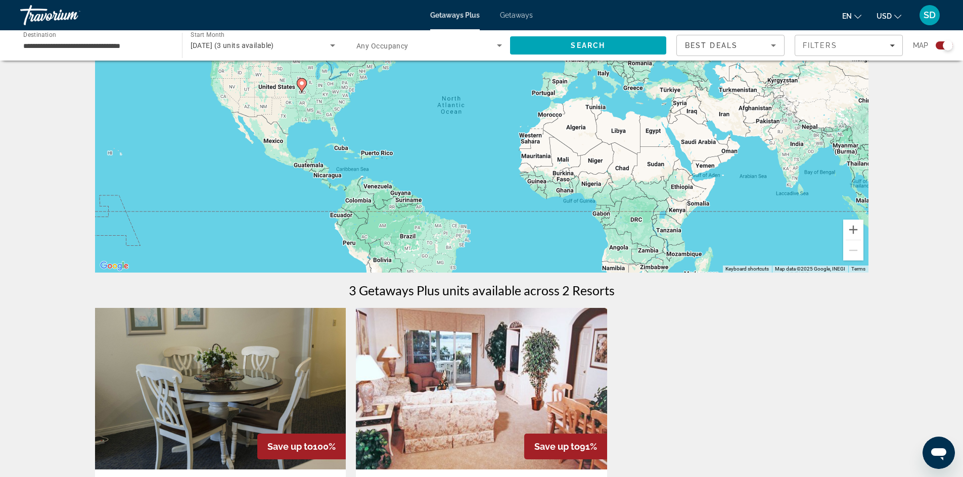
scroll to position [253, 0]
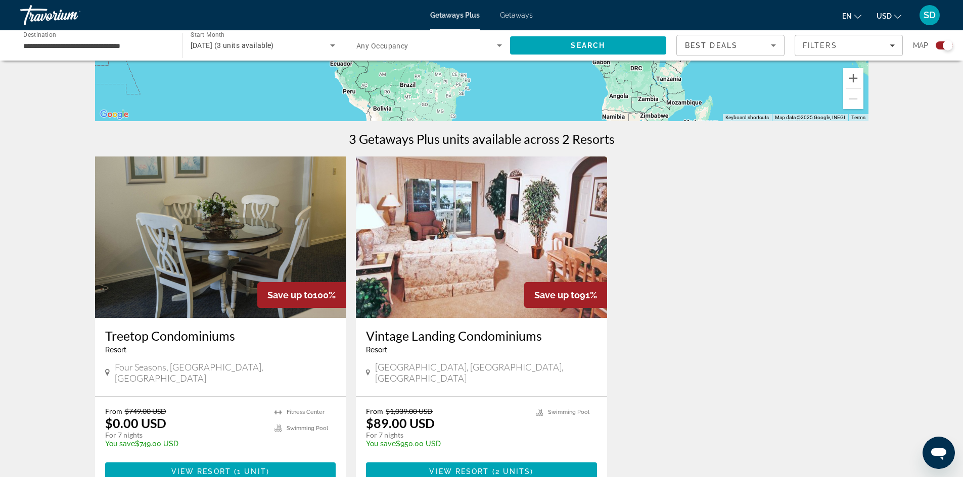
click at [265, 247] on img "Main content" at bounding box center [220, 238] width 251 height 162
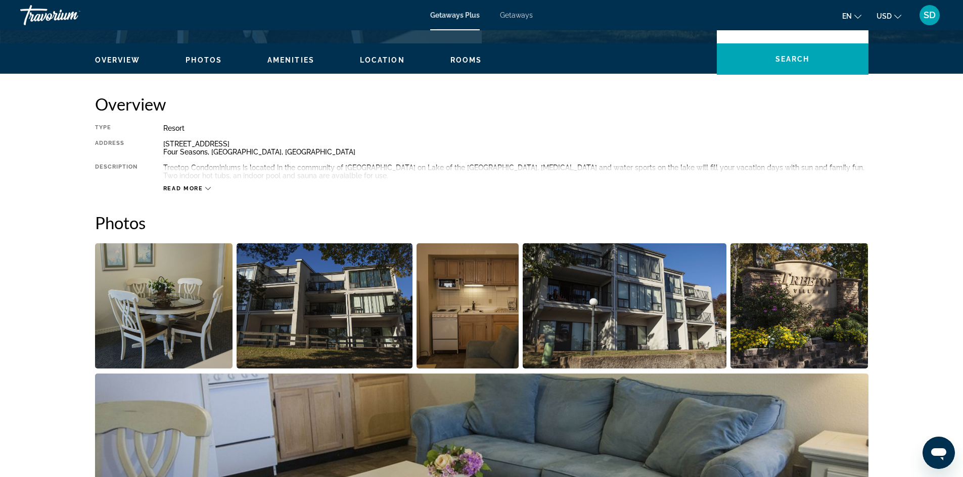
scroll to position [303, 0]
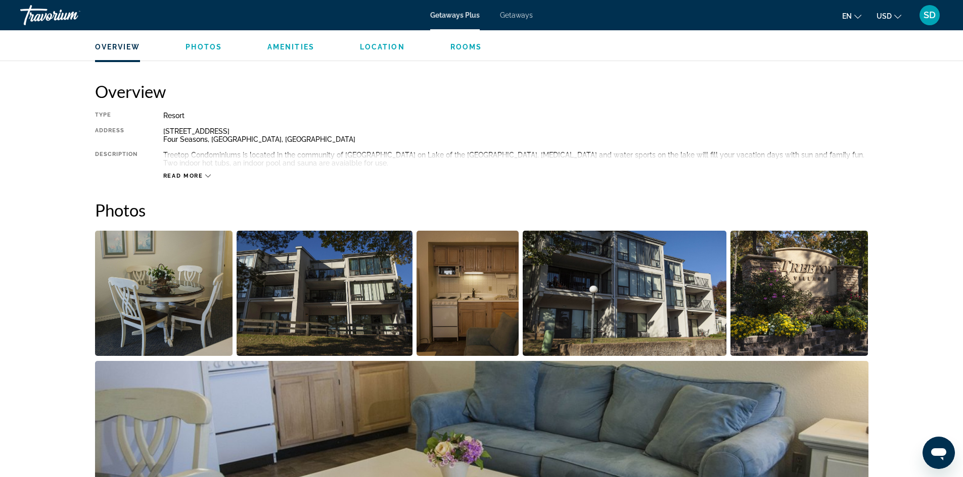
click at [205, 289] on img "Open full-screen image slider" at bounding box center [164, 293] width 138 height 125
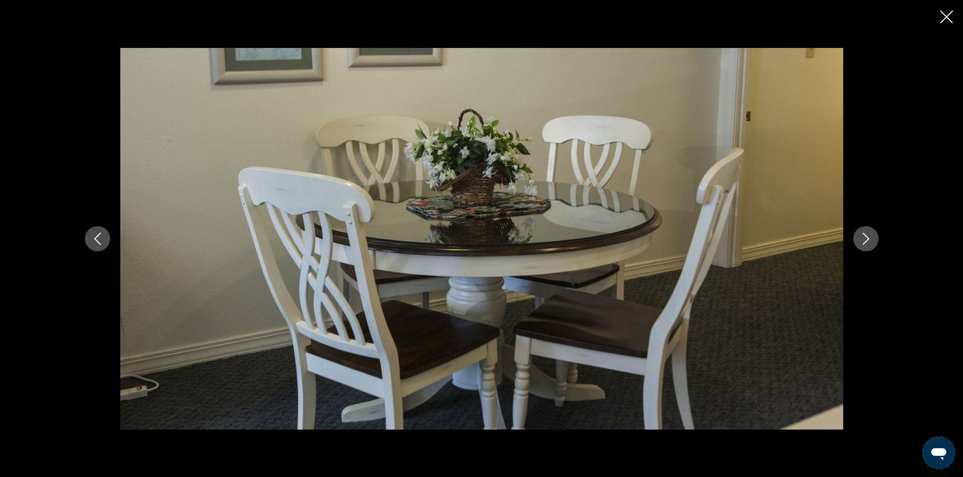
click at [869, 240] on icon "Next image" at bounding box center [865, 239] width 12 height 12
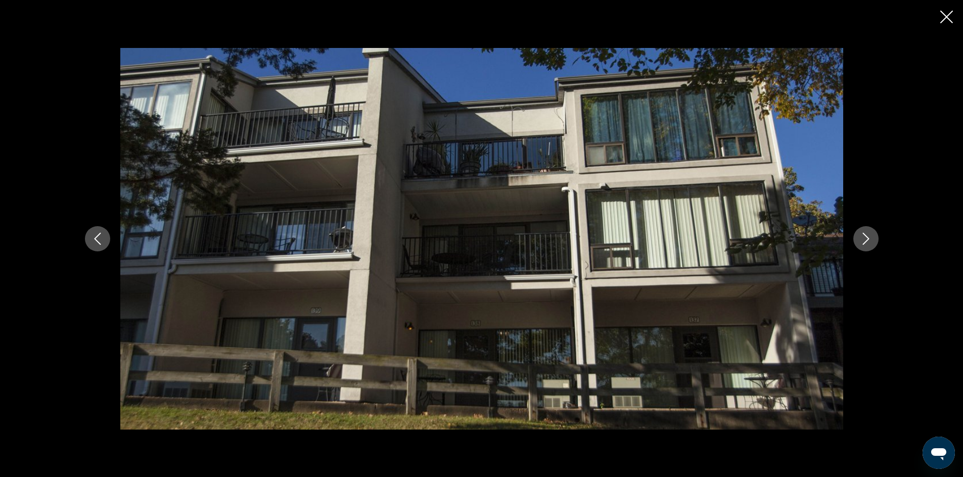
click at [861, 237] on icon "Next image" at bounding box center [865, 239] width 12 height 12
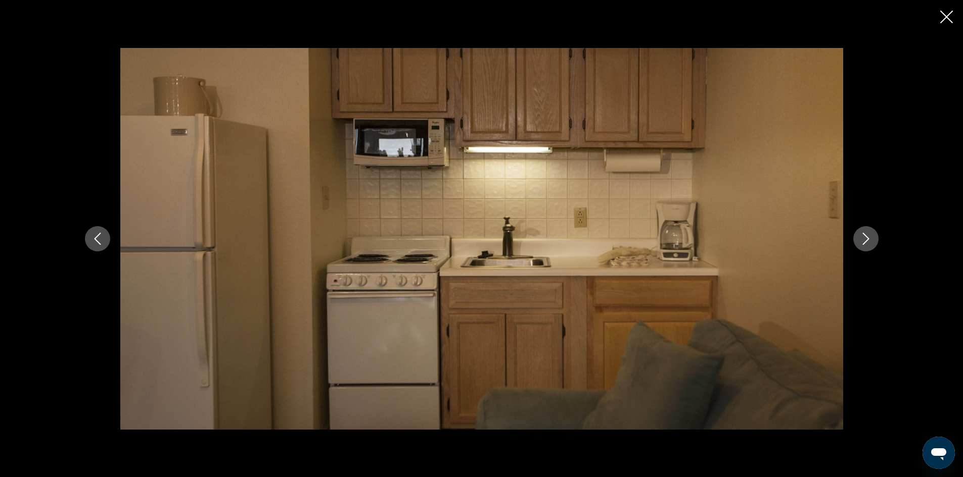
click at [864, 238] on icon "Next image" at bounding box center [865, 239] width 12 height 12
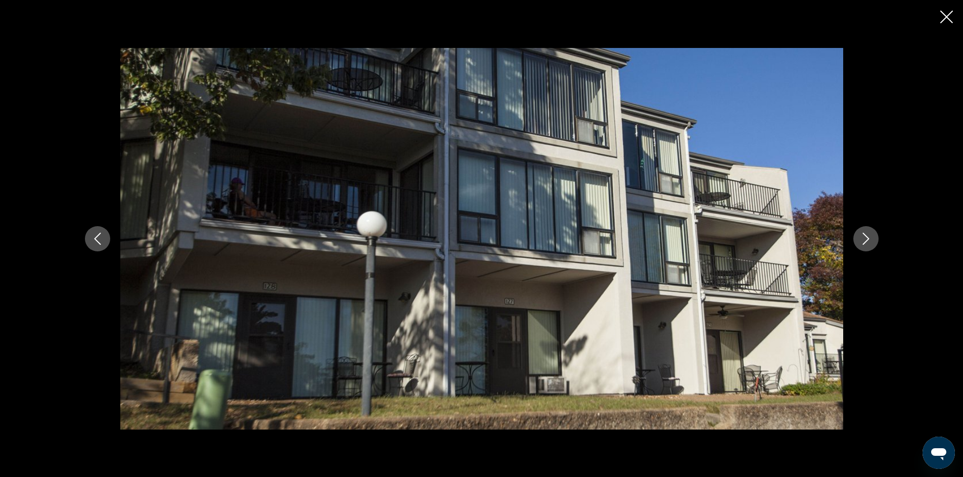
click at [865, 238] on icon "Next image" at bounding box center [865, 239] width 12 height 12
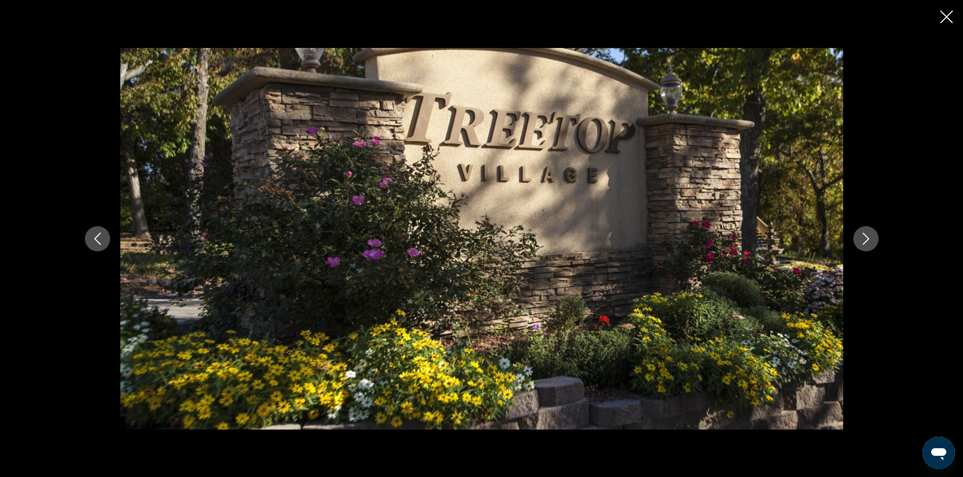
click at [863, 236] on icon "Next image" at bounding box center [865, 239] width 12 height 12
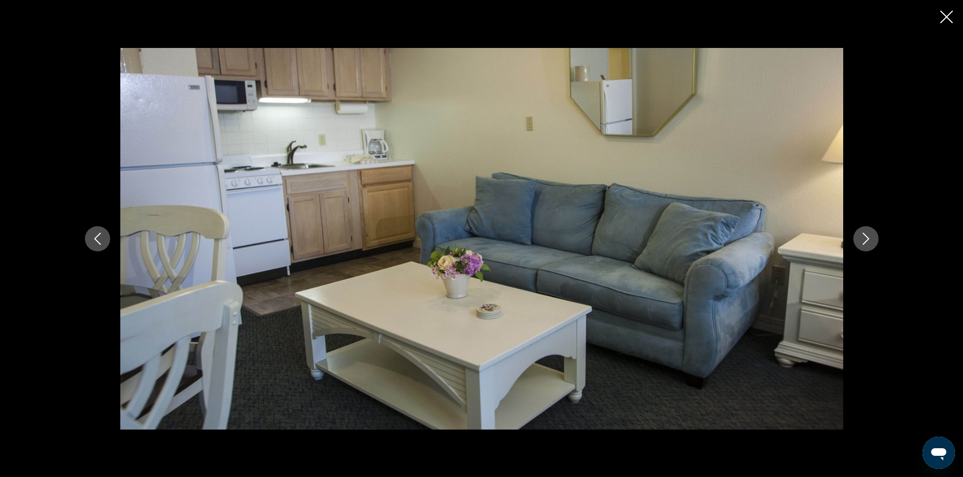
click at [861, 236] on icon "Next image" at bounding box center [865, 239] width 12 height 12
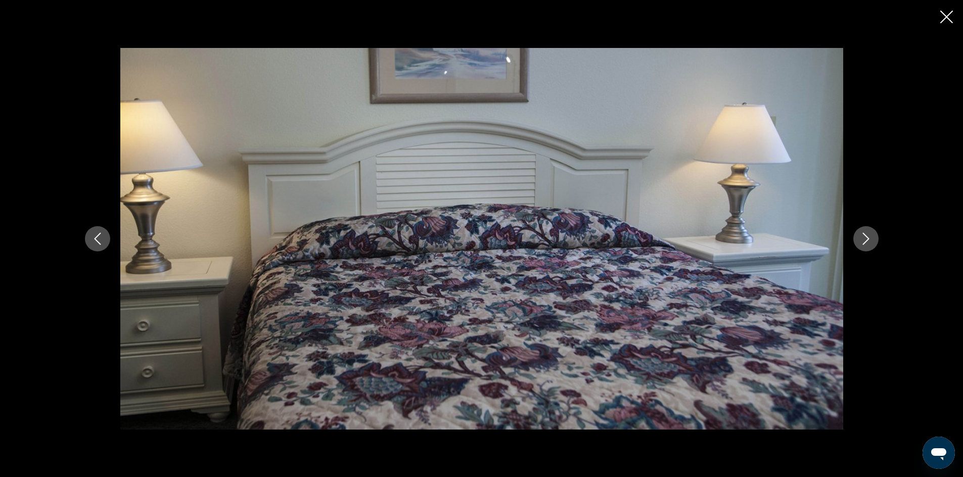
click at [861, 236] on icon "Next image" at bounding box center [865, 239] width 12 height 12
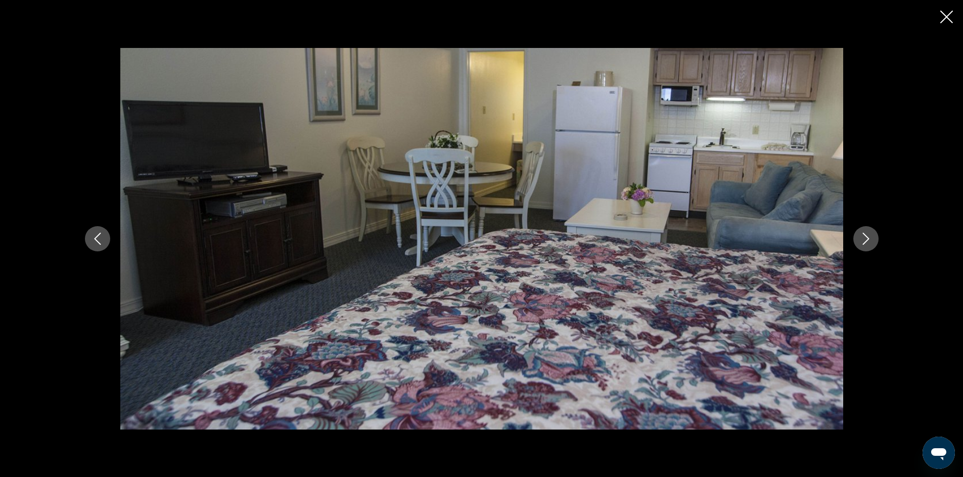
click at [861, 234] on icon "Next image" at bounding box center [865, 239] width 12 height 12
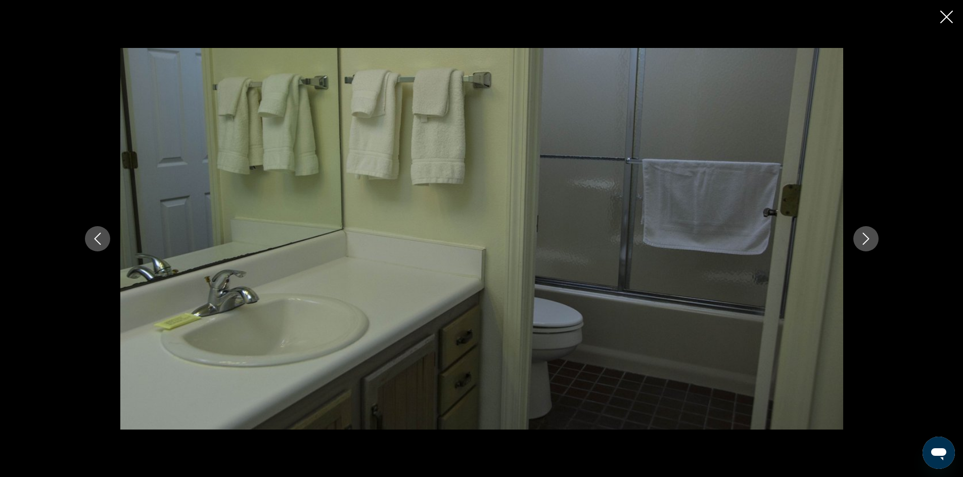
click at [861, 234] on icon "Next image" at bounding box center [865, 239] width 12 height 12
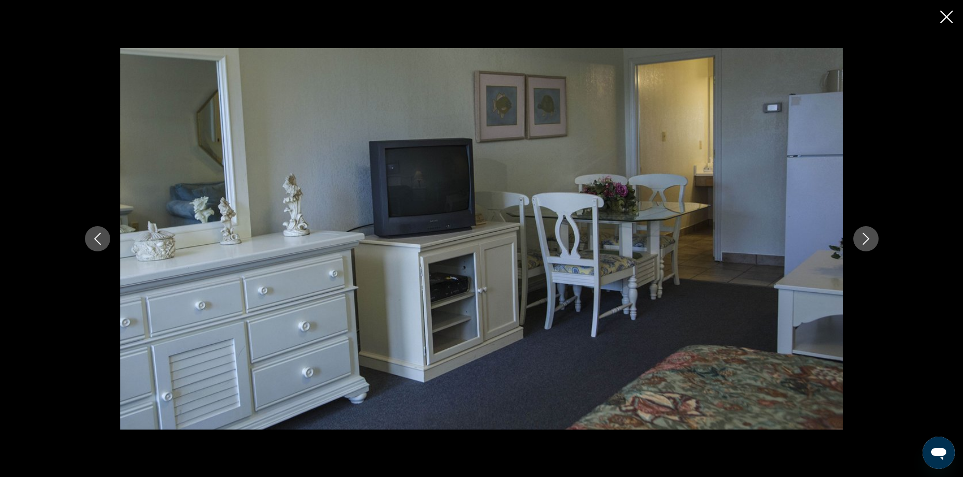
click at [861, 233] on icon "Next image" at bounding box center [865, 239] width 12 height 12
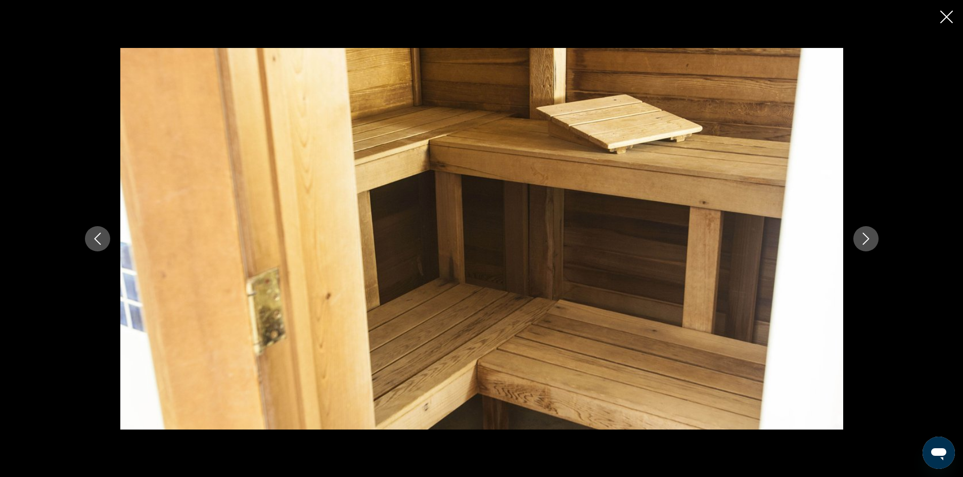
click at [861, 233] on icon "Next image" at bounding box center [865, 239] width 12 height 12
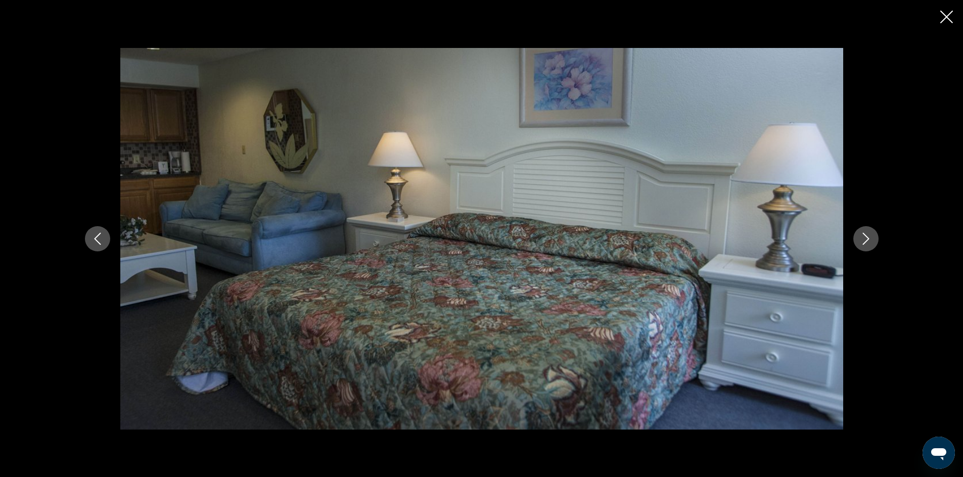
click at [861, 233] on icon "Next image" at bounding box center [865, 239] width 12 height 12
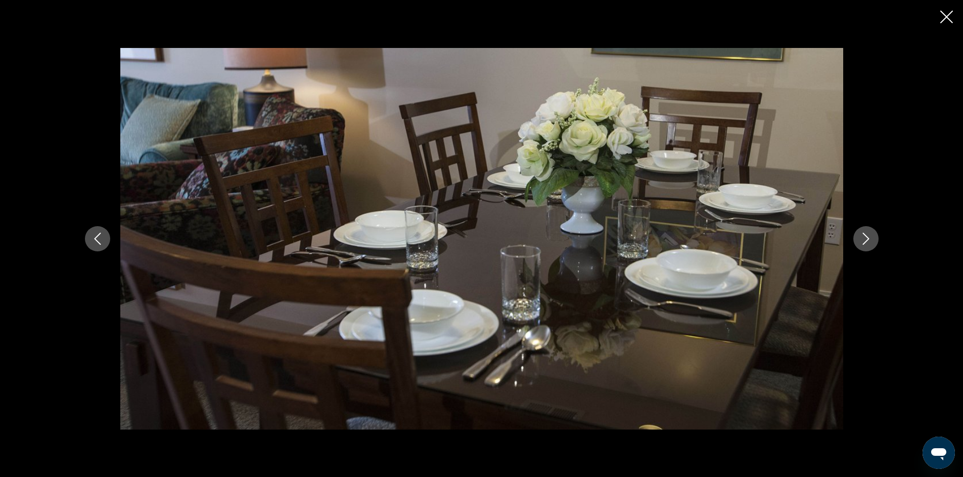
click at [861, 233] on icon "Next image" at bounding box center [865, 239] width 12 height 12
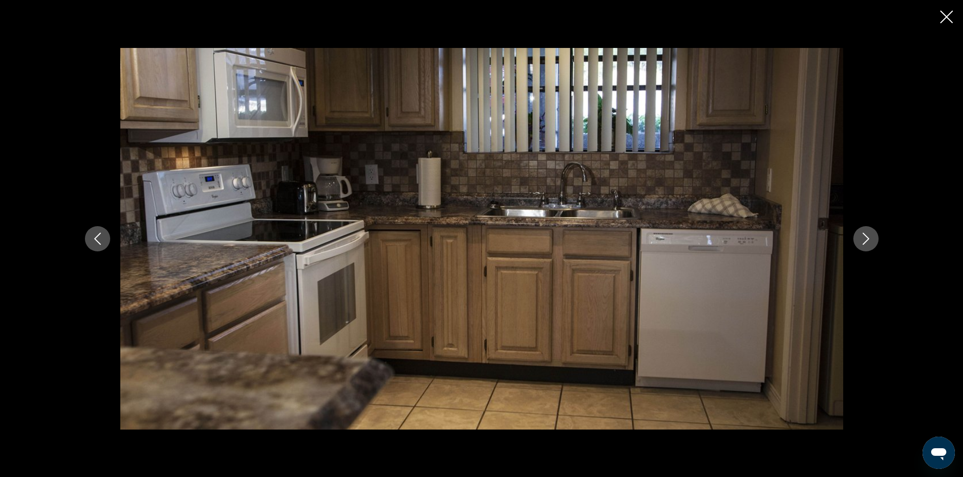
click at [861, 233] on icon "Next image" at bounding box center [865, 239] width 12 height 12
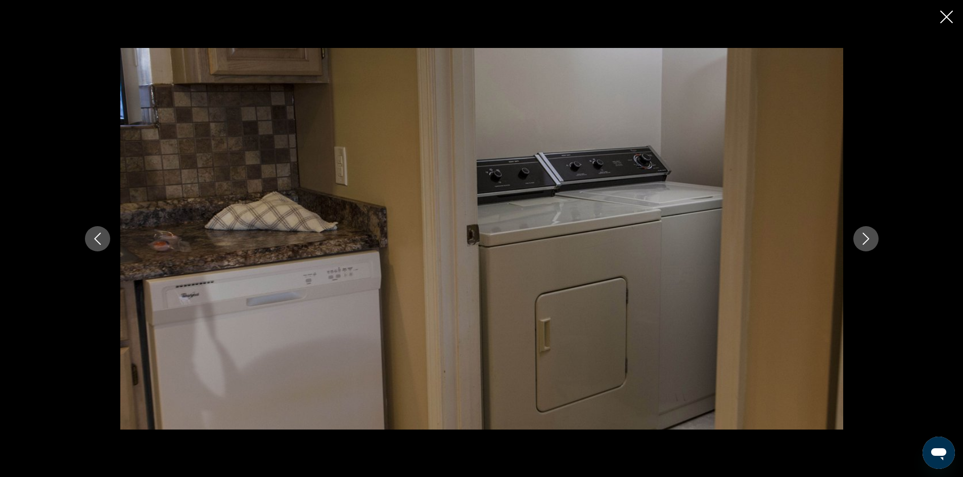
click at [861, 233] on icon "Next image" at bounding box center [865, 239] width 12 height 12
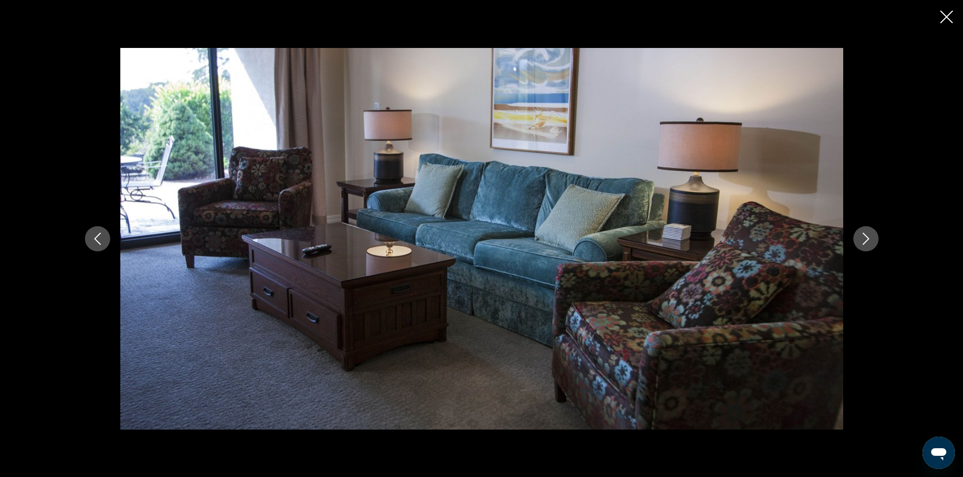
click at [861, 233] on icon "Next image" at bounding box center [865, 239] width 12 height 12
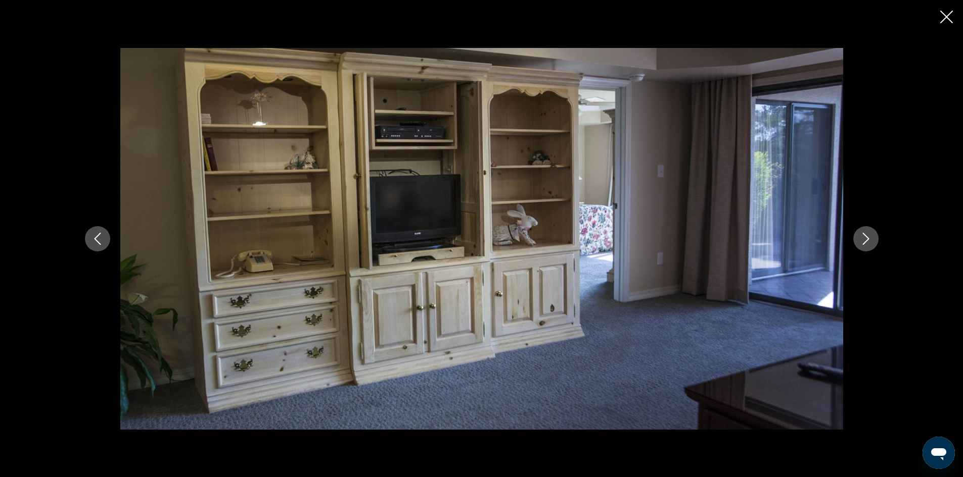
click at [862, 233] on icon "Next image" at bounding box center [865, 239] width 12 height 12
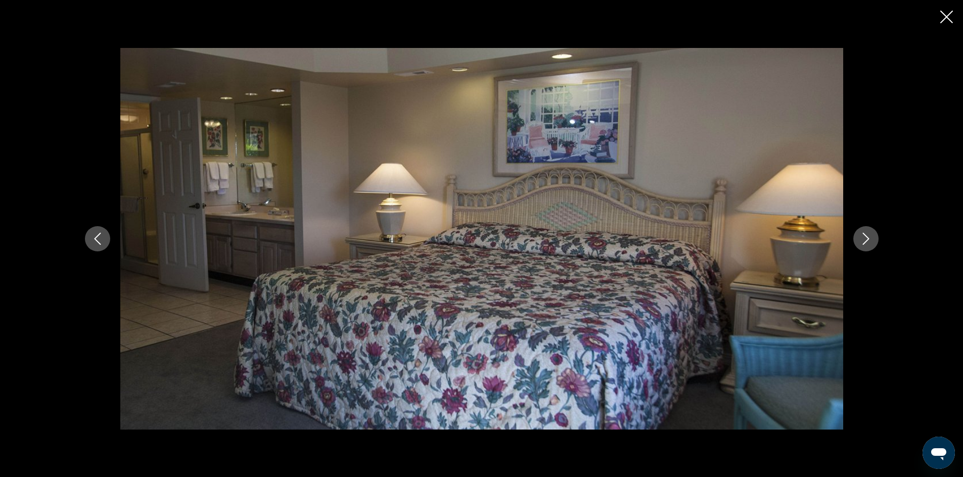
click at [861, 231] on button "Next image" at bounding box center [865, 238] width 25 height 25
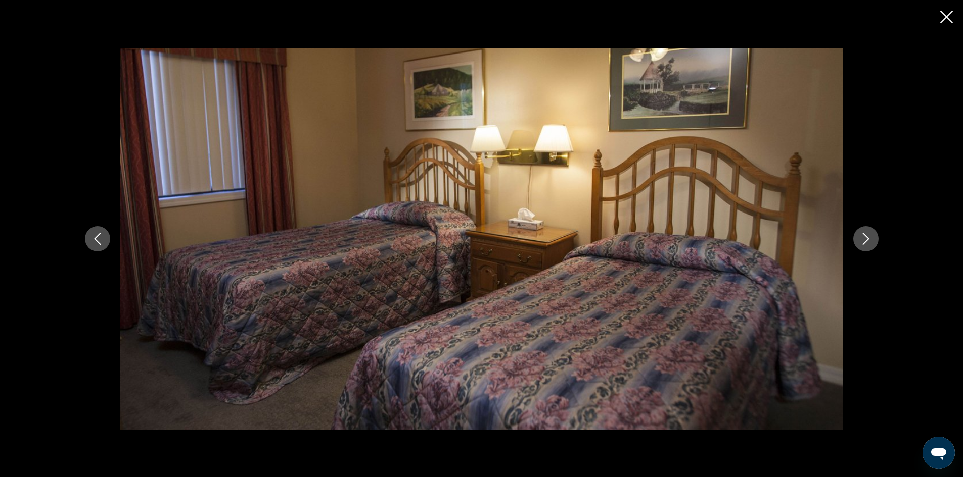
click at [861, 231] on button "Next image" at bounding box center [865, 238] width 25 height 25
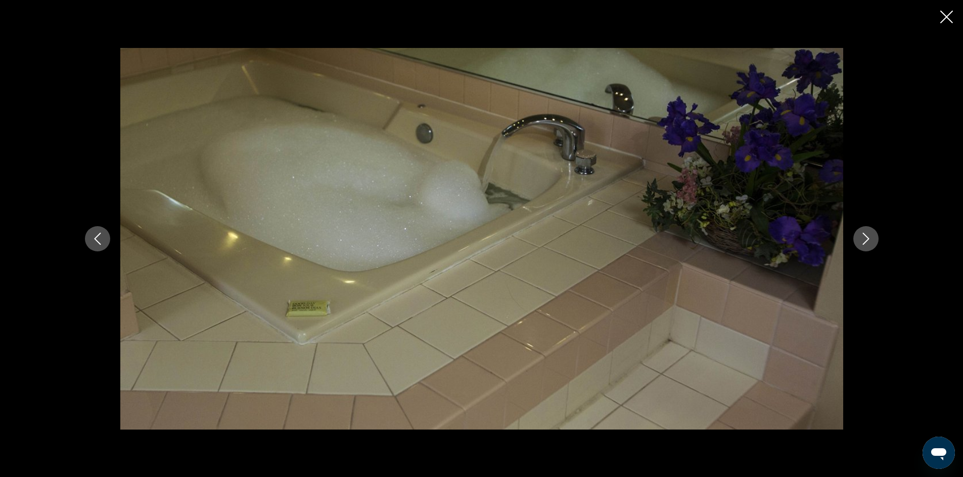
click at [862, 231] on button "Next image" at bounding box center [865, 238] width 25 height 25
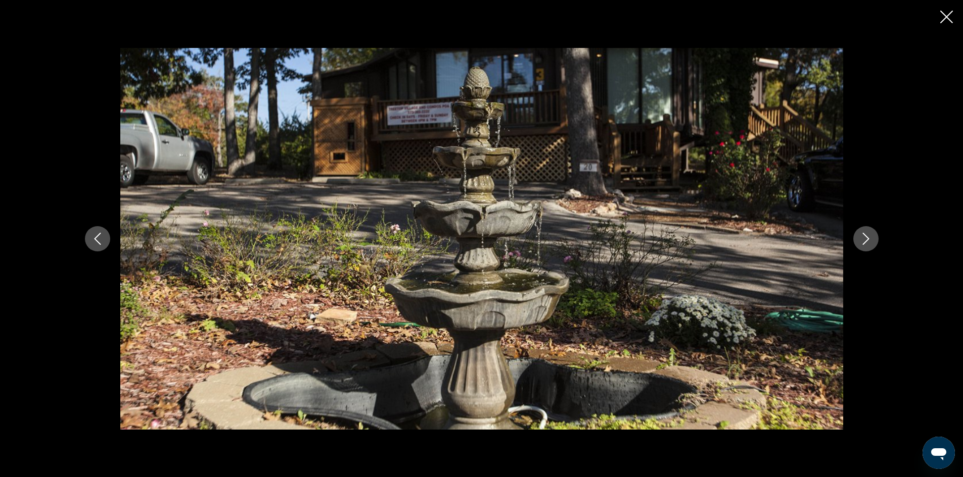
click at [862, 232] on button "Next image" at bounding box center [865, 238] width 25 height 25
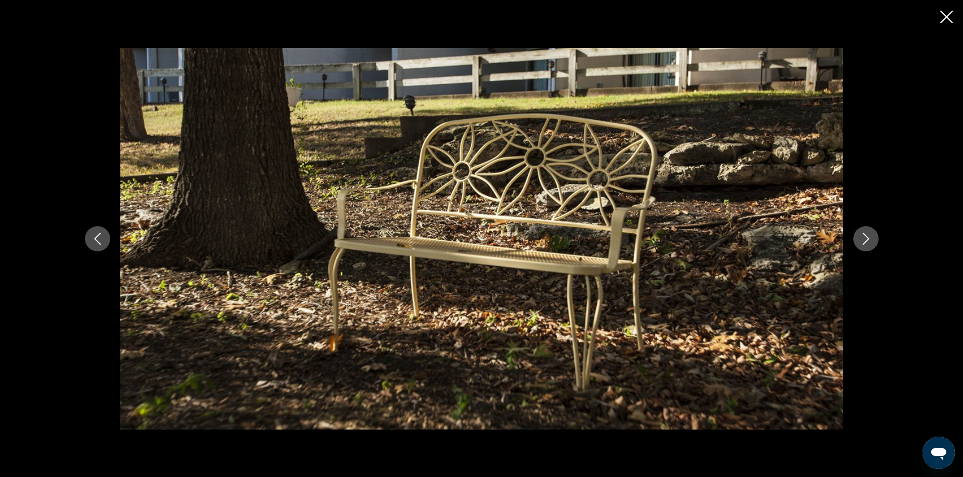
click at [861, 231] on button "Next image" at bounding box center [865, 238] width 25 height 25
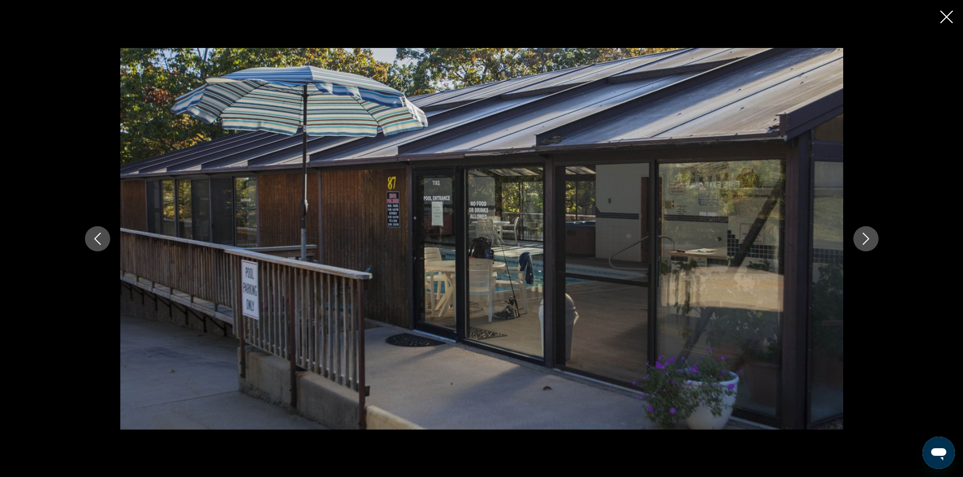
click at [861, 232] on button "Next image" at bounding box center [865, 238] width 25 height 25
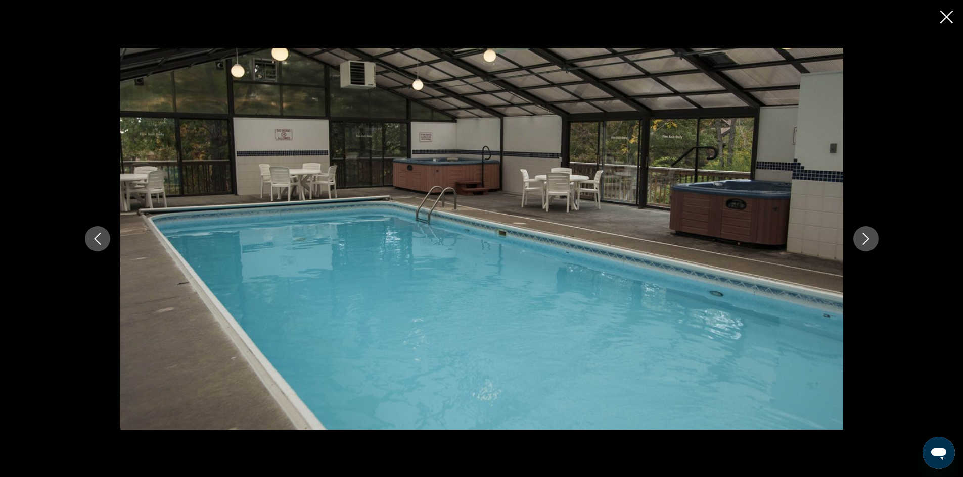
click at [861, 233] on icon "Next image" at bounding box center [865, 239] width 12 height 12
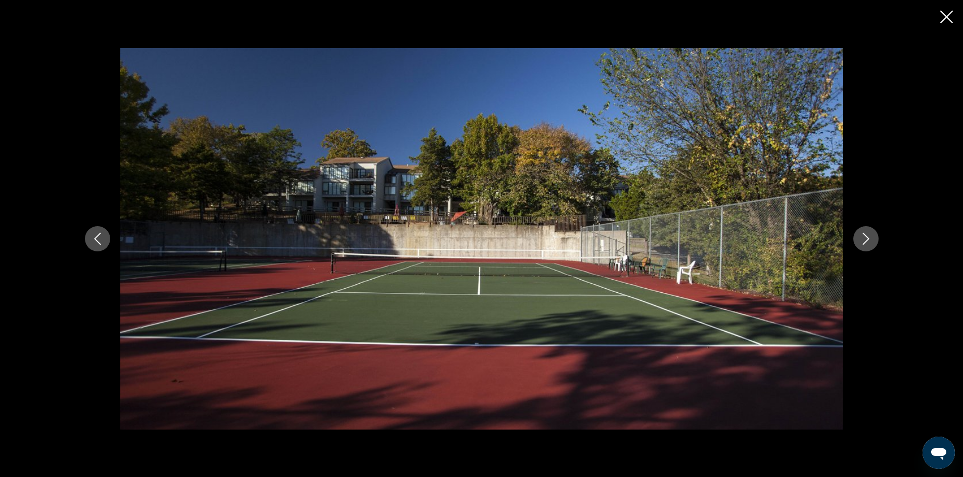
click at [101, 236] on icon "Previous image" at bounding box center [97, 239] width 12 height 12
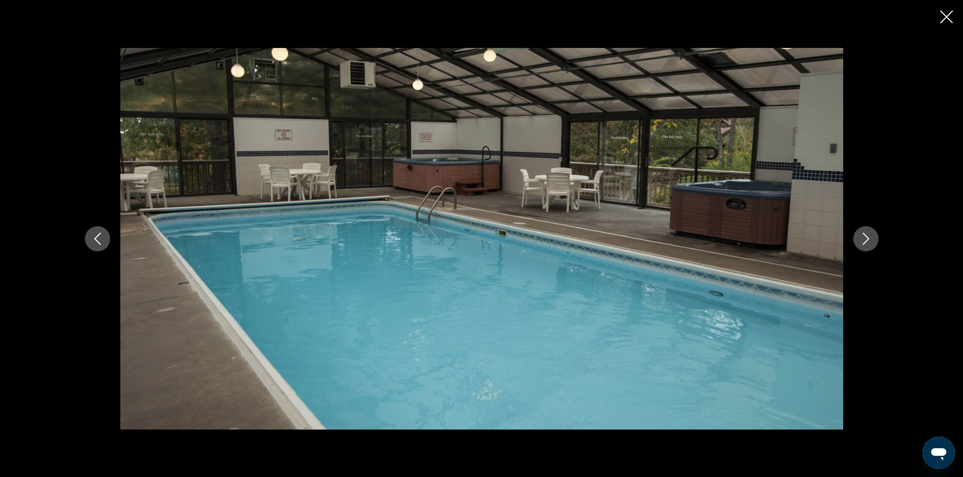
click at [864, 239] on icon "Next image" at bounding box center [865, 239] width 12 height 12
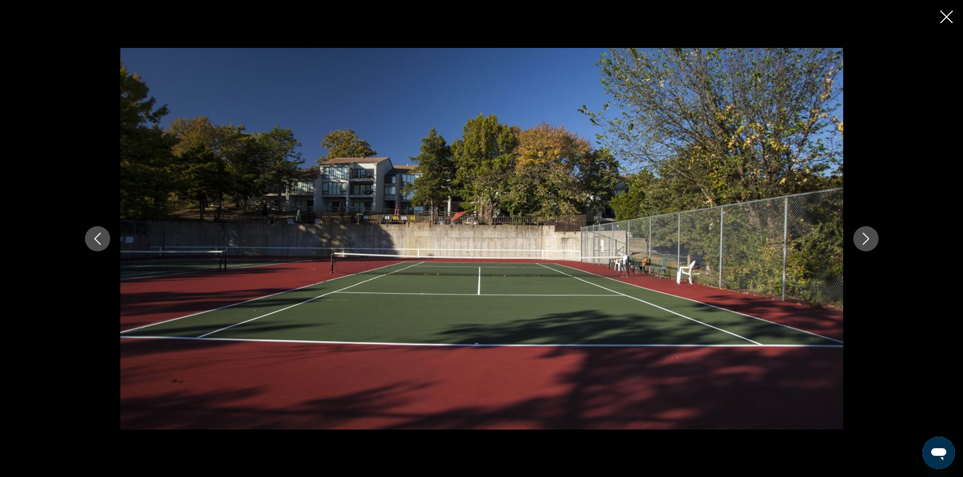
click at [864, 239] on icon "Next image" at bounding box center [865, 239] width 12 height 12
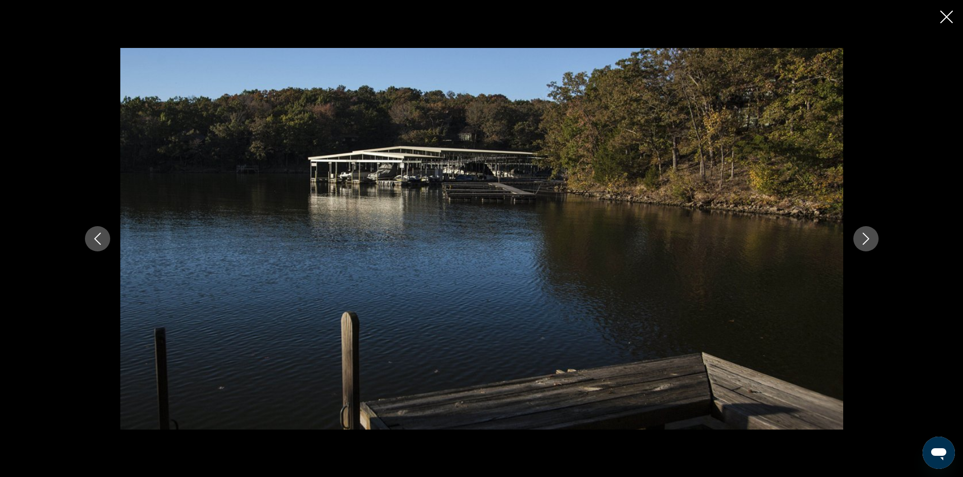
click at [862, 238] on icon "Next image" at bounding box center [865, 239] width 12 height 12
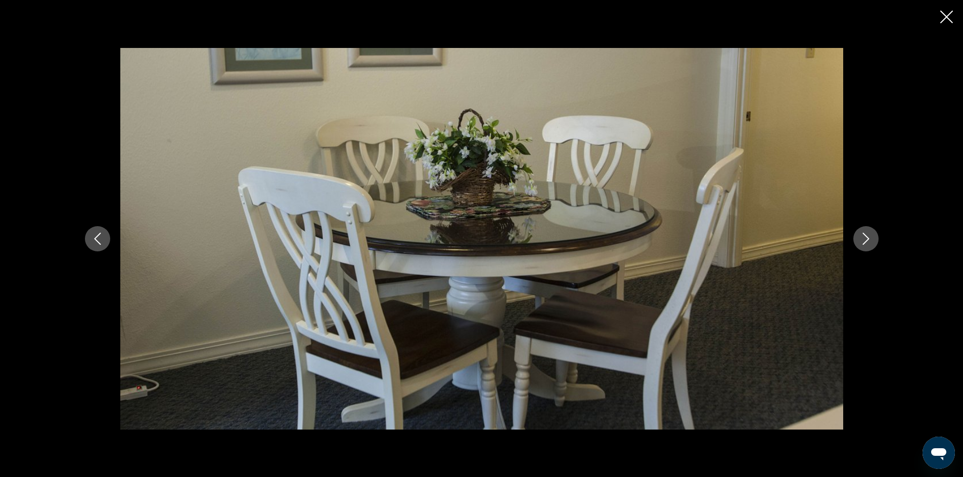
click at [945, 17] on icon "Close slideshow" at bounding box center [946, 17] width 13 height 13
